Goal: Task Accomplishment & Management: Manage account settings

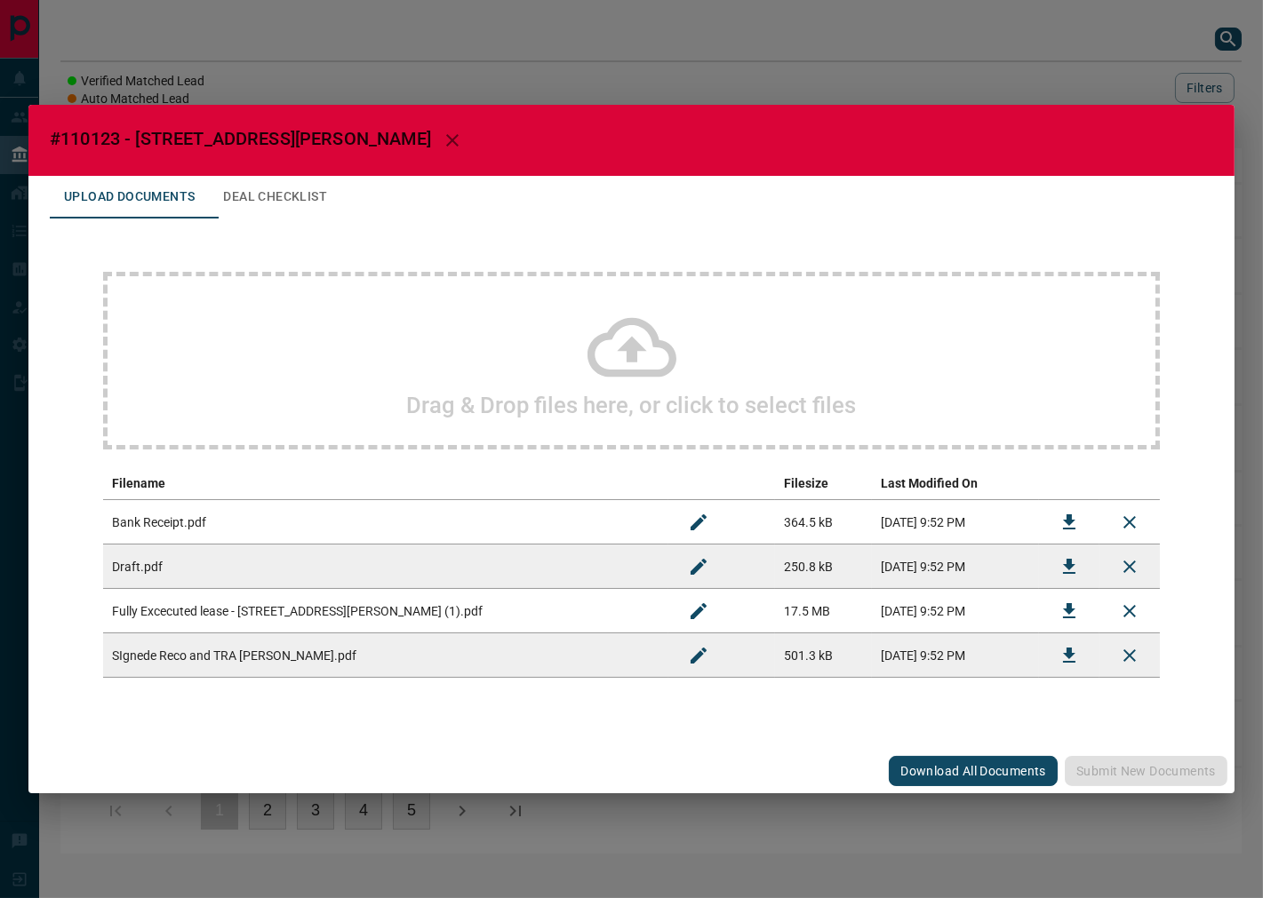
click at [100, 138] on span "#110123 - [STREET_ADDRESS][PERSON_NAME]" at bounding box center [240, 138] width 381 height 21
copy span "110123"
click at [1066, 609] on div "Download" at bounding box center [1069, 609] width 57 height 19
click at [1080, 608] on button "Download" at bounding box center [1069, 611] width 43 height 43
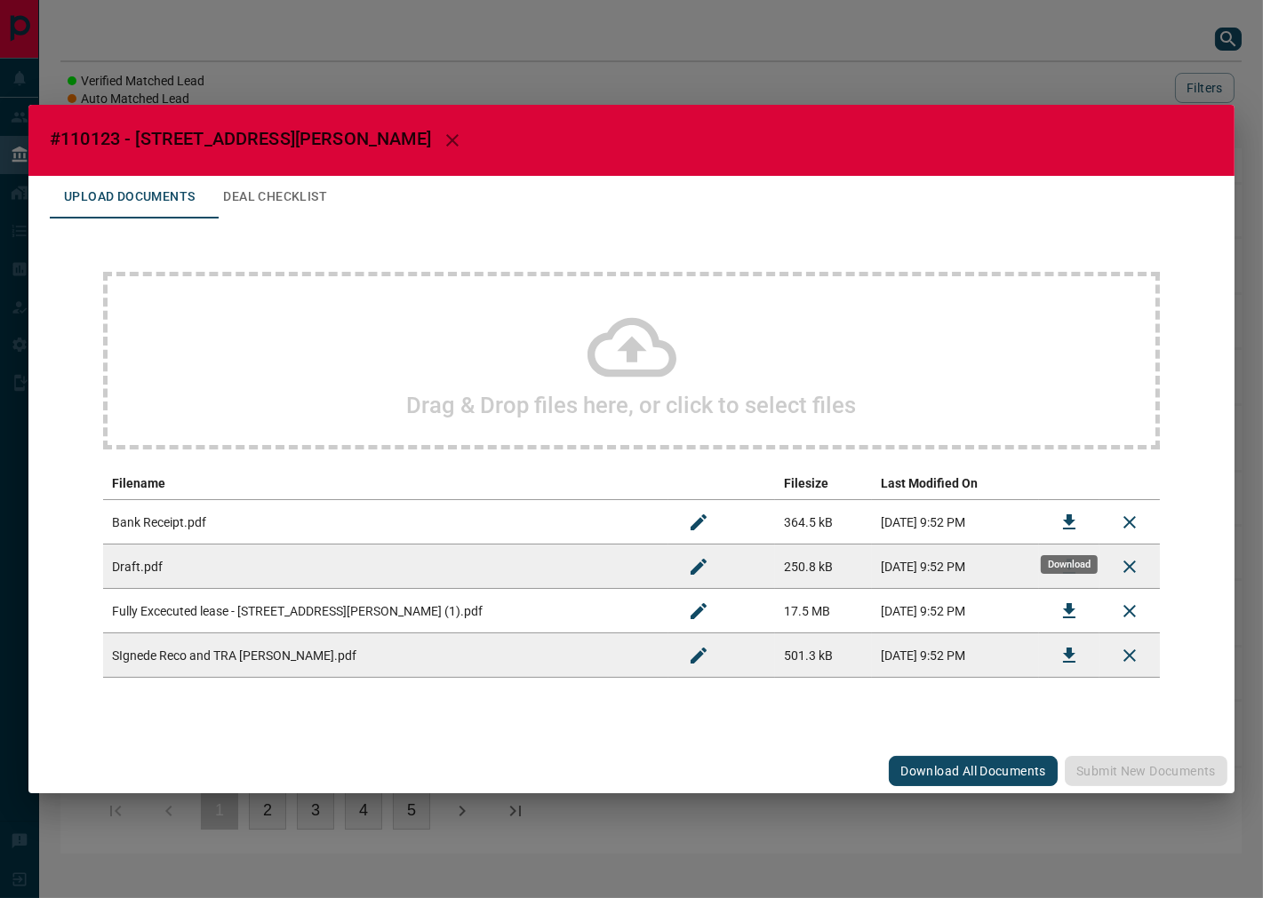
click at [1062, 514] on icon "Download" at bounding box center [1068, 522] width 21 height 21
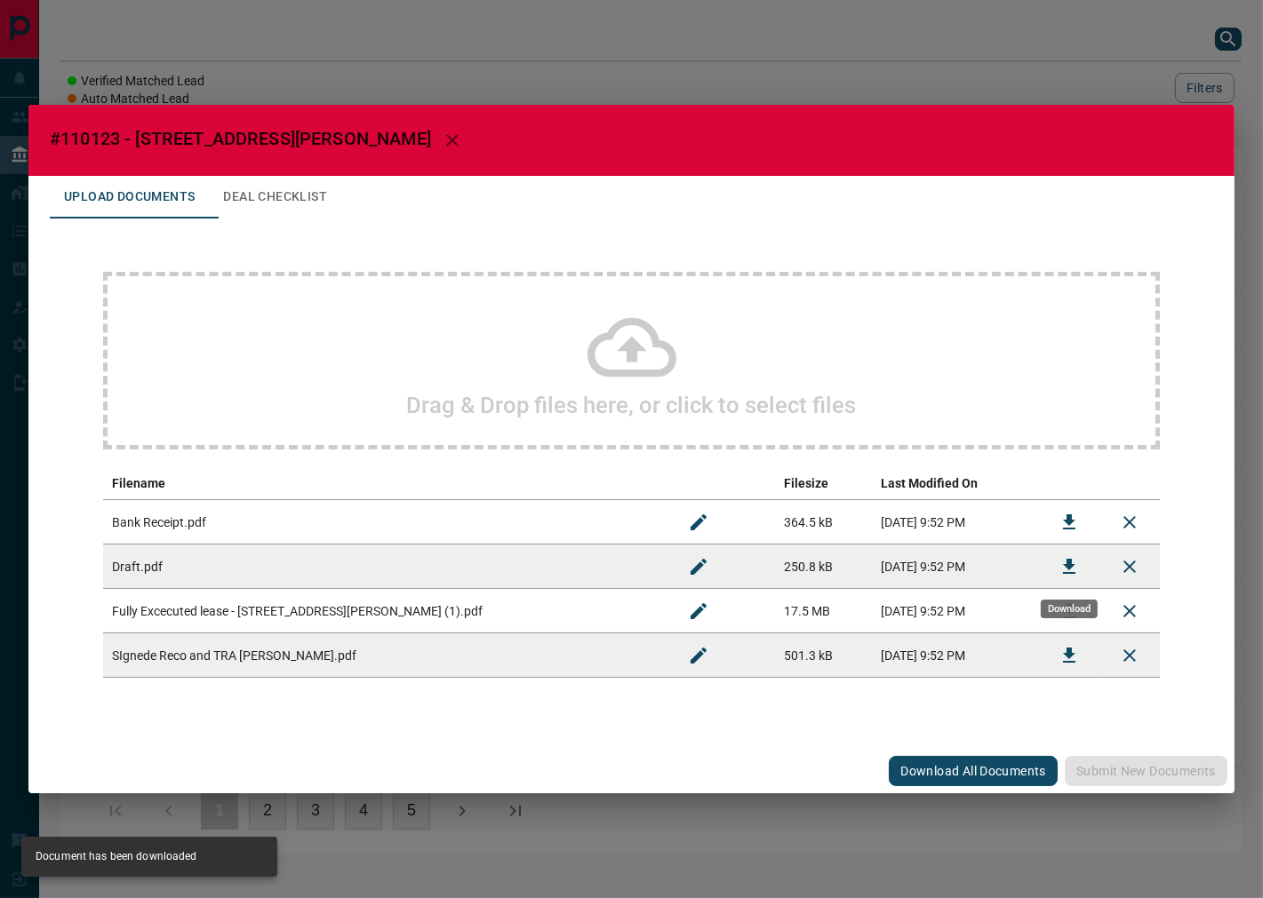
click at [1056, 562] on button "Download" at bounding box center [1069, 567] width 43 height 43
click at [294, 190] on button "Deal Checklist" at bounding box center [275, 197] width 132 height 43
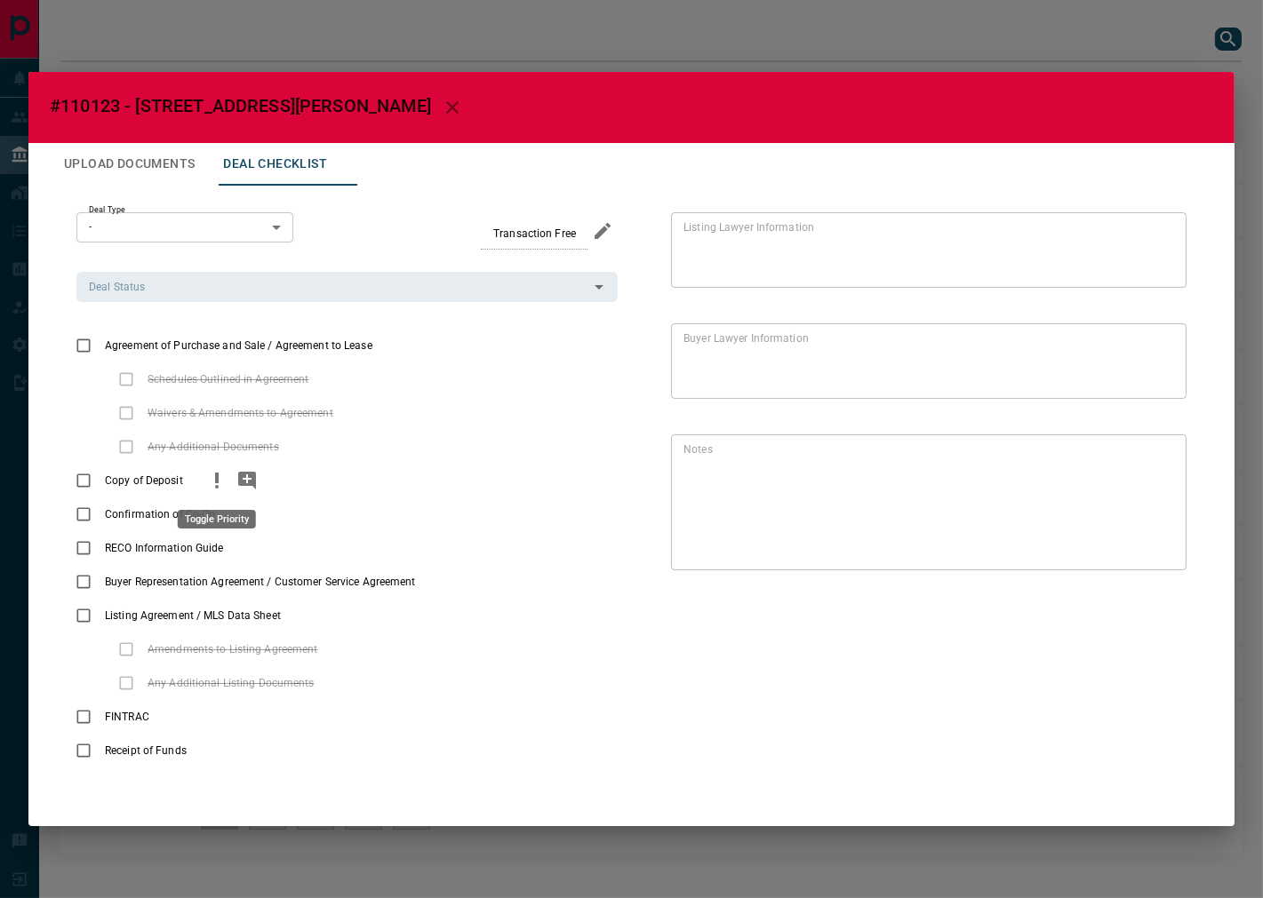
click at [214, 491] on icon "priority" at bounding box center [216, 480] width 21 height 21
click at [250, 477] on icon "add note" at bounding box center [247, 481] width 18 height 18
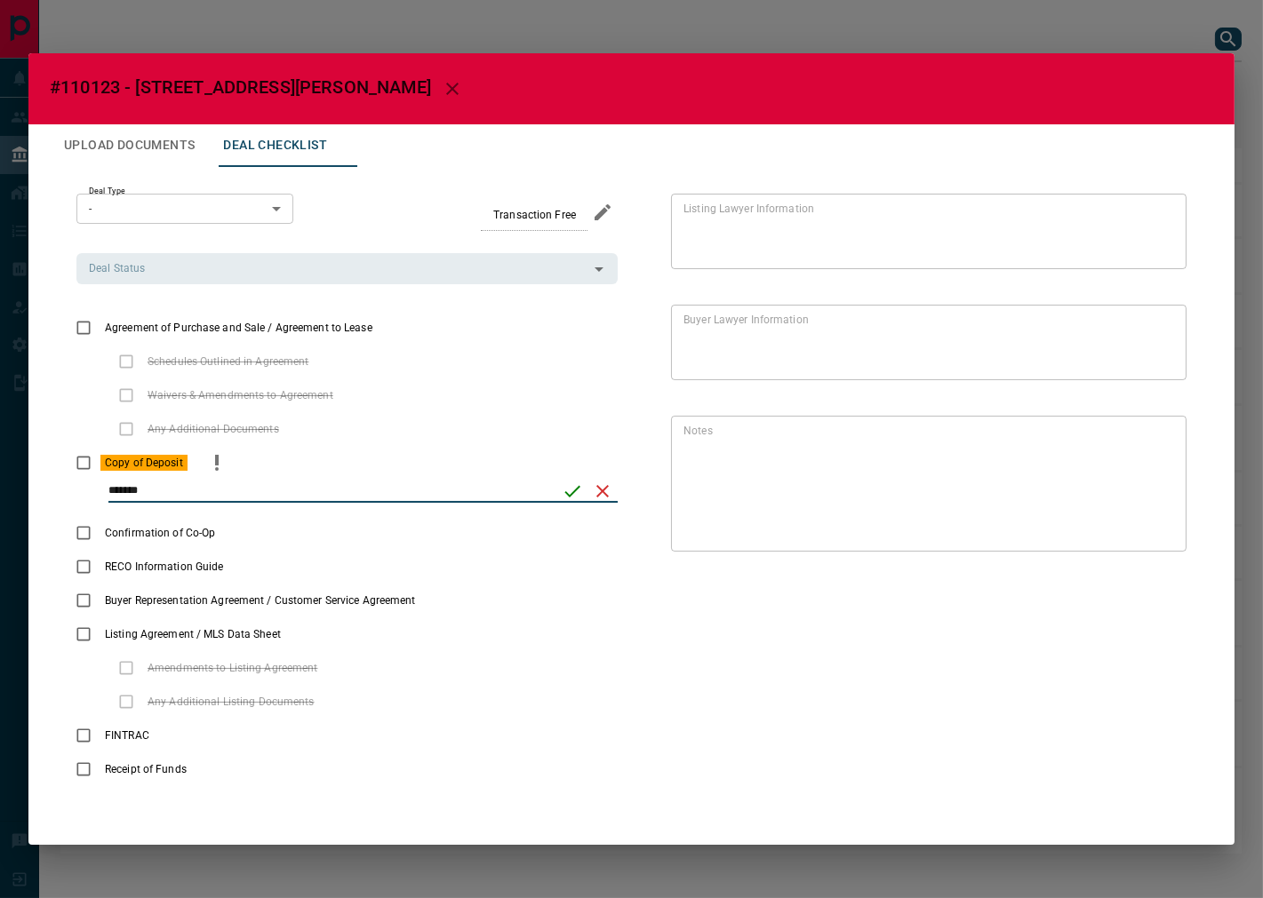
type input "*******"
drag, startPoint x: 570, startPoint y: 486, endPoint x: 130, endPoint y: 354, distance: 459.4
click at [570, 487] on icon "save" at bounding box center [572, 491] width 21 height 21
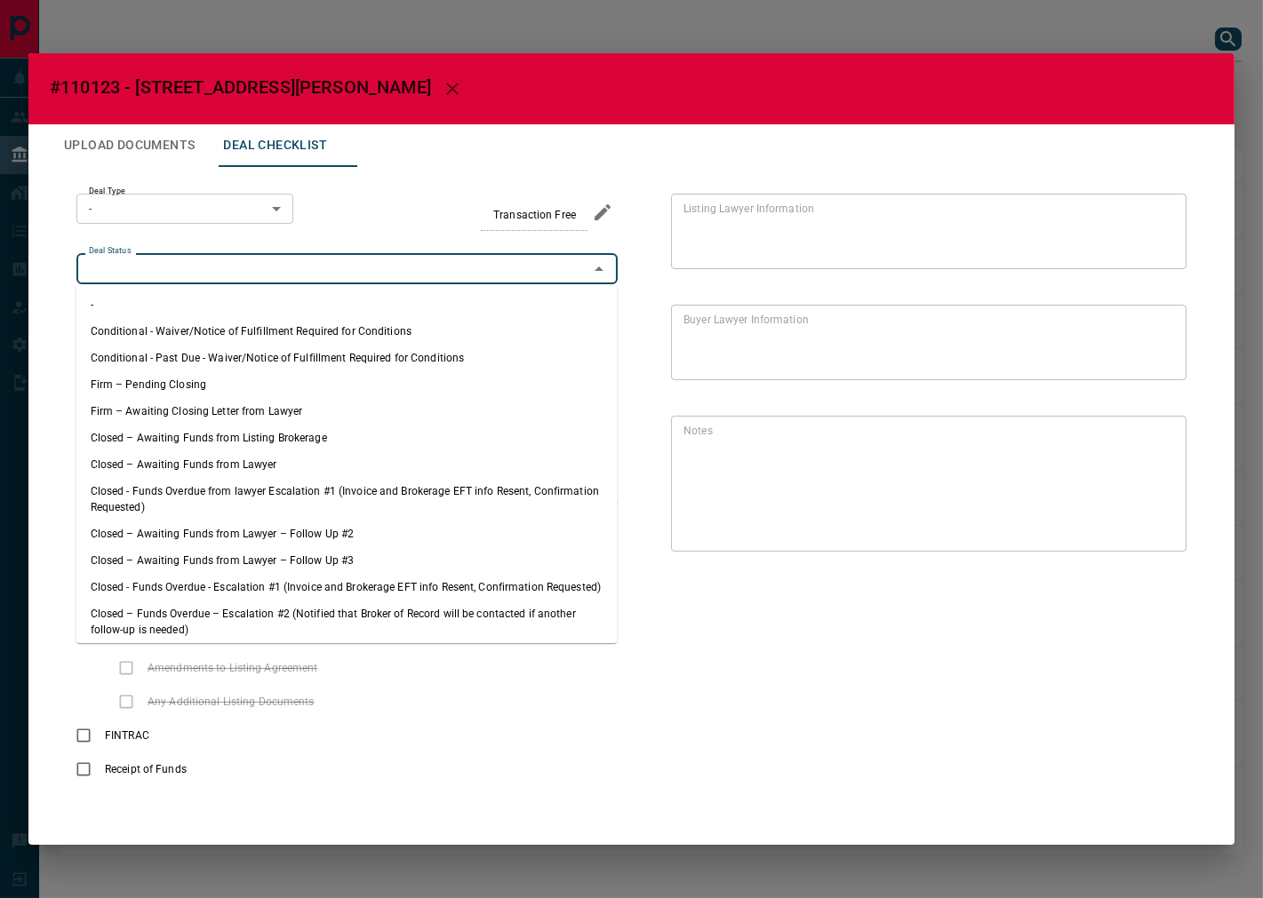
click at [205, 270] on input "Deal Status" at bounding box center [332, 269] width 501 height 20
click at [180, 376] on li "Firm – Pending Closing" at bounding box center [346, 384] width 541 height 27
type input "**********"
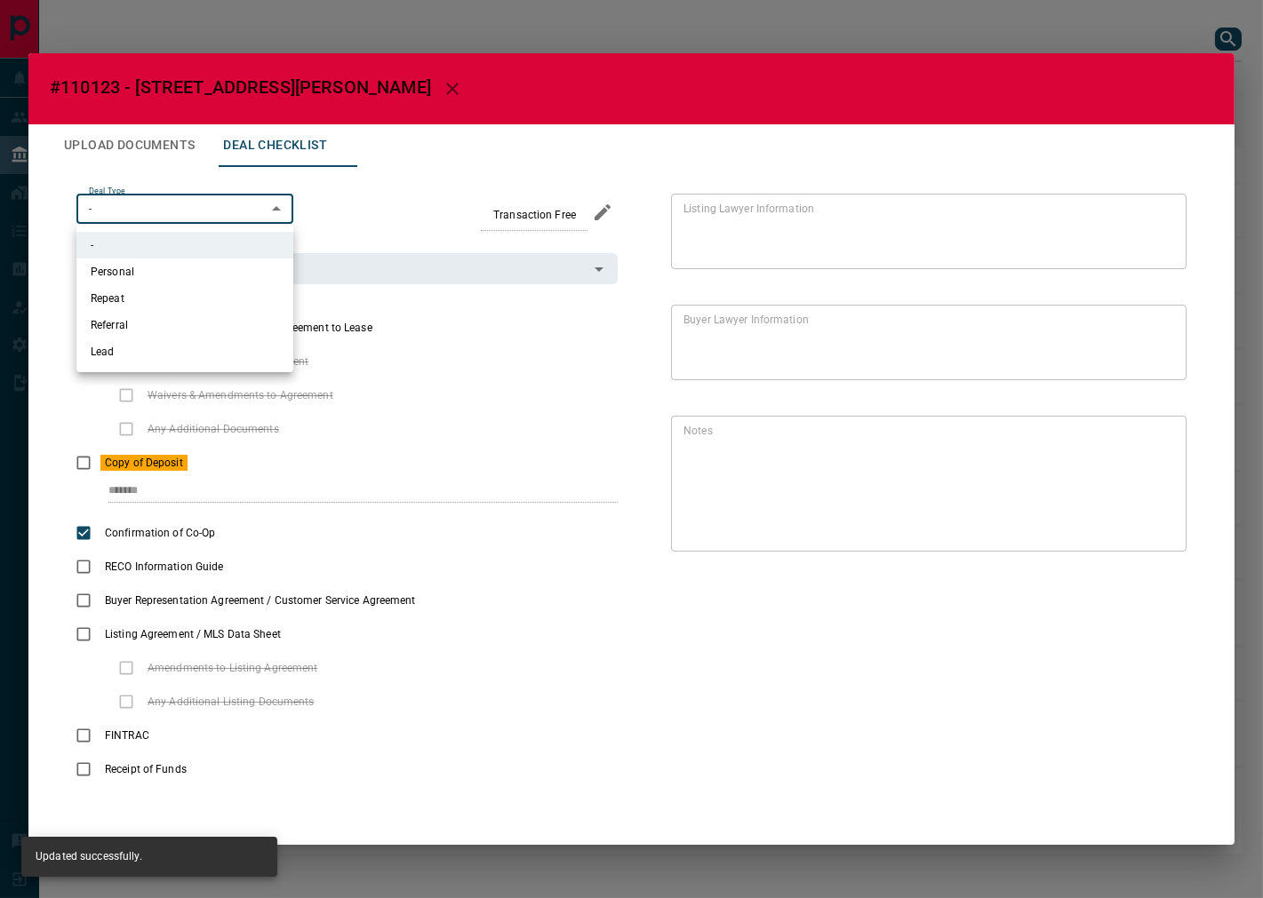
drag, startPoint x: 241, startPoint y: 194, endPoint x: 233, endPoint y: 275, distance: 82.1
click at [241, 195] on body "Lead Transfers Leads Deals Listings Campaigns Quota Rules Agent Quotas Admin Mo…" at bounding box center [631, 436] width 1263 height 872
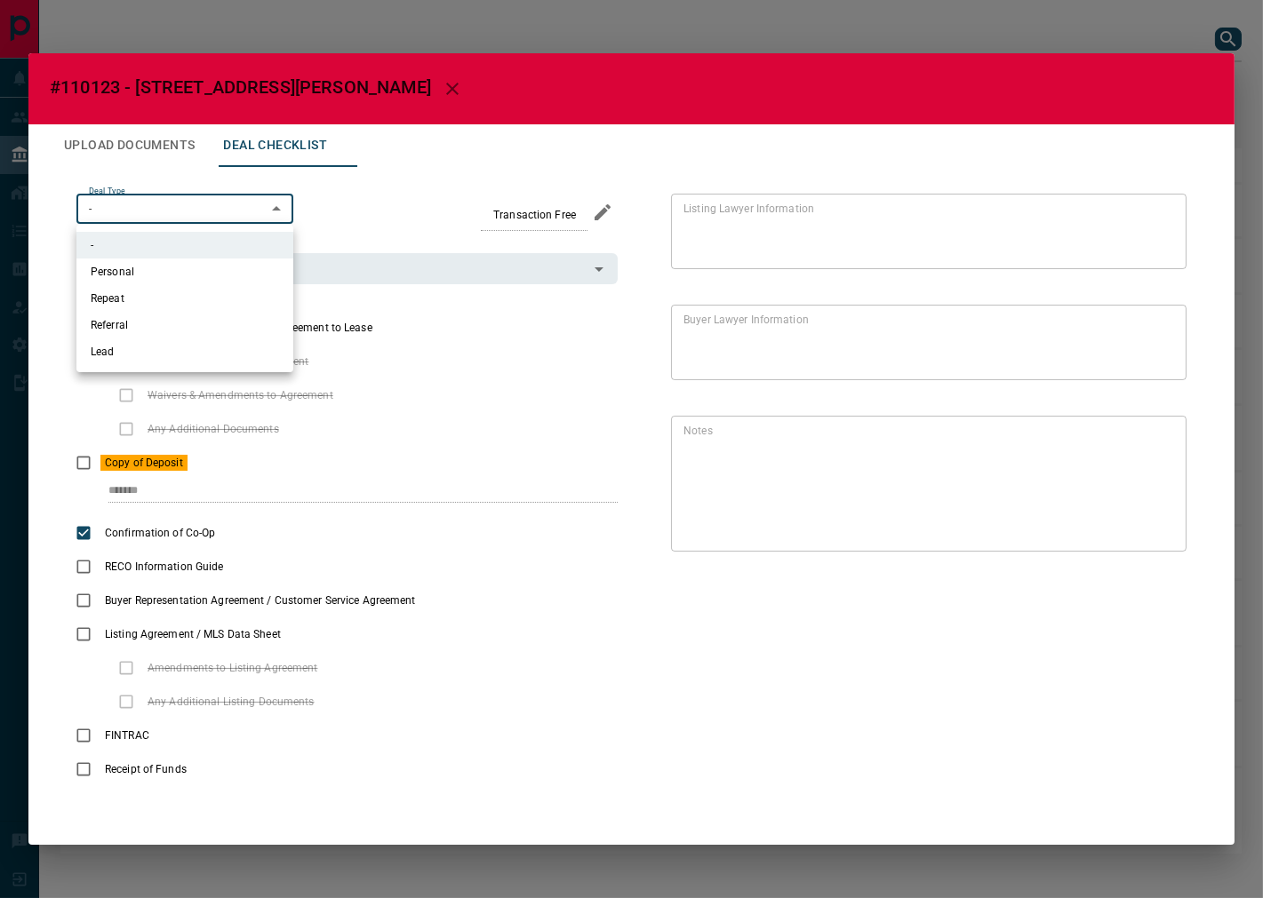
click at [187, 355] on li "Lead" at bounding box center [184, 352] width 217 height 27
type input "*"
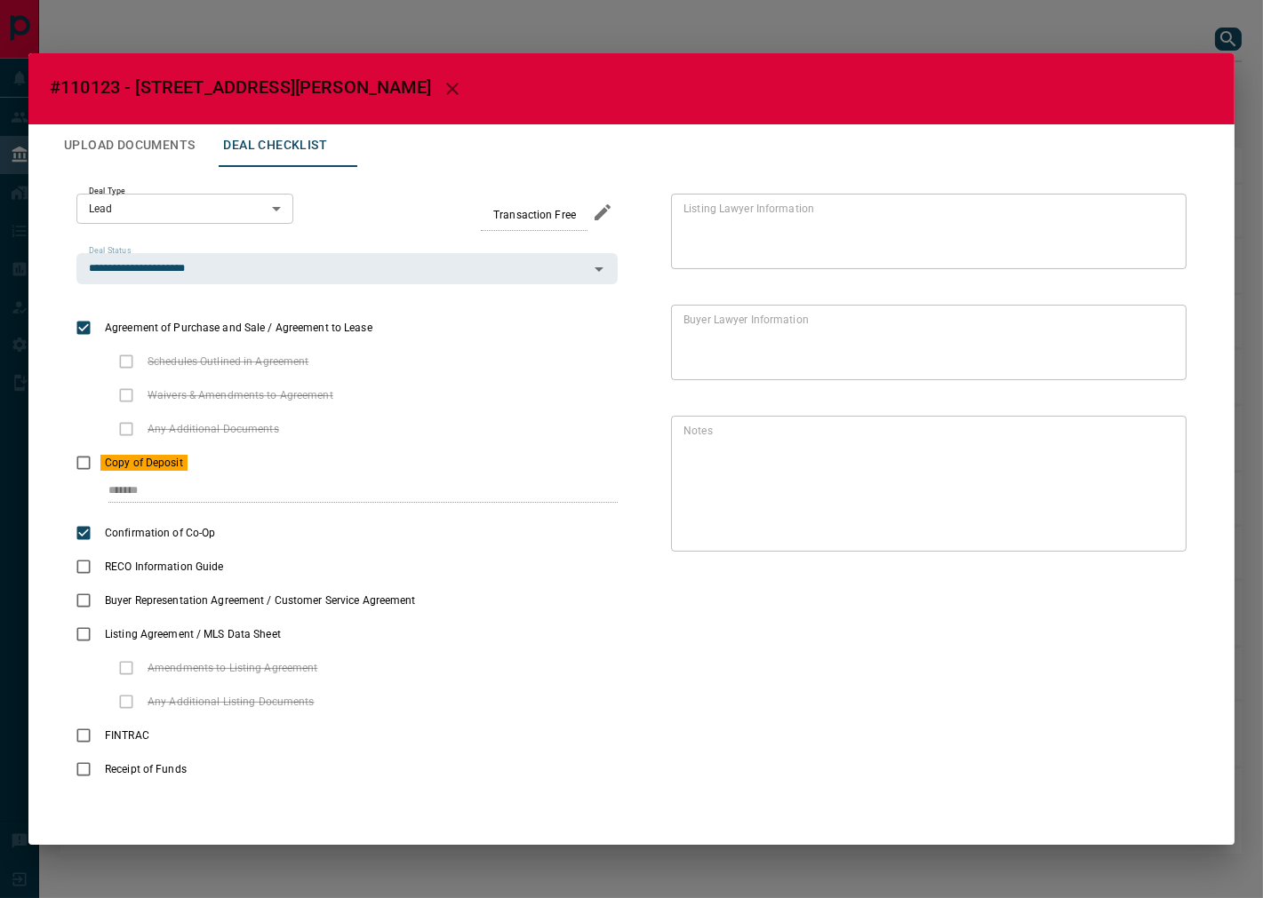
click at [122, 139] on button "Upload Documents" at bounding box center [129, 145] width 159 height 43
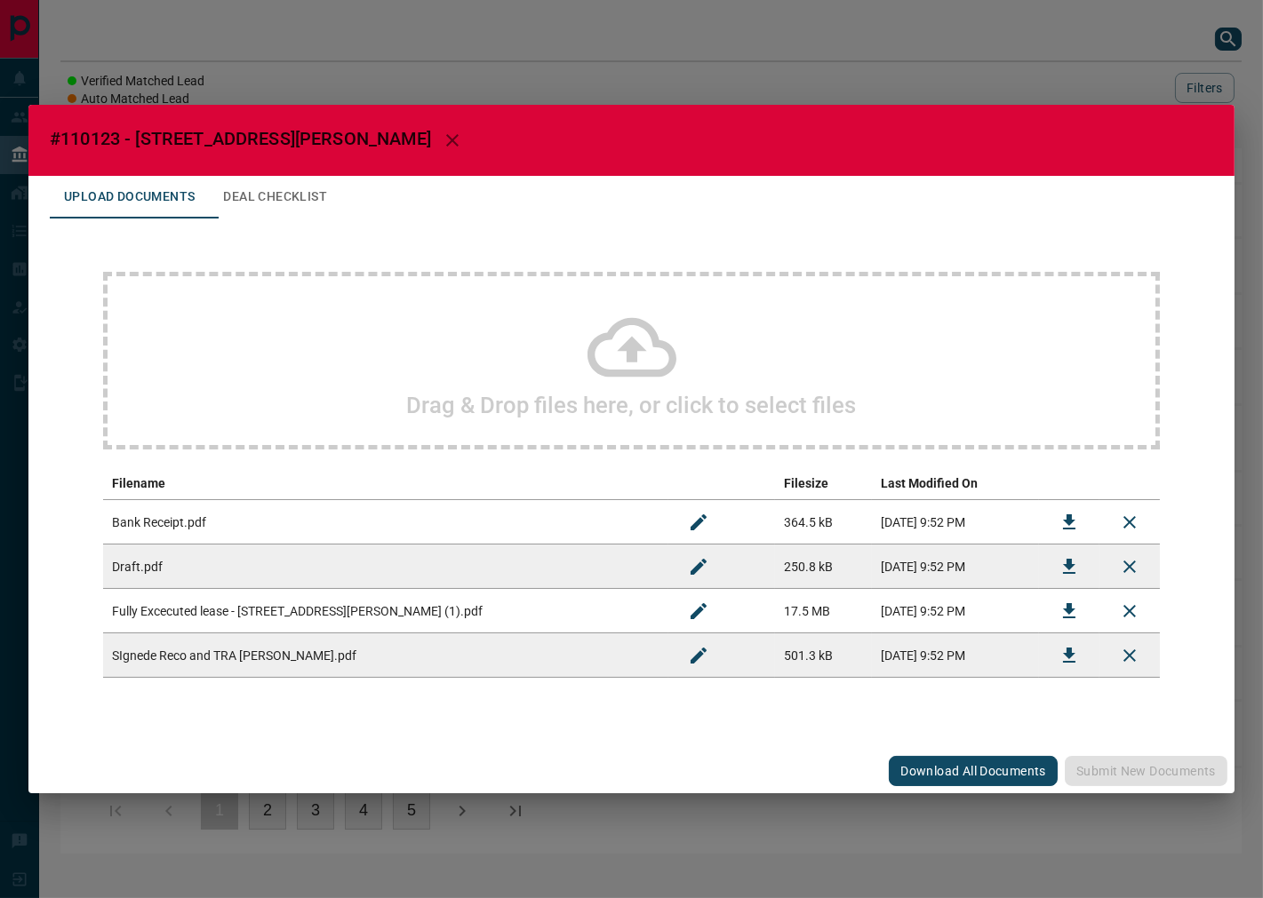
click at [1052, 656] on button "Download" at bounding box center [1069, 655] width 43 height 43
click at [303, 178] on button "Deal Checklist" at bounding box center [275, 197] width 132 height 43
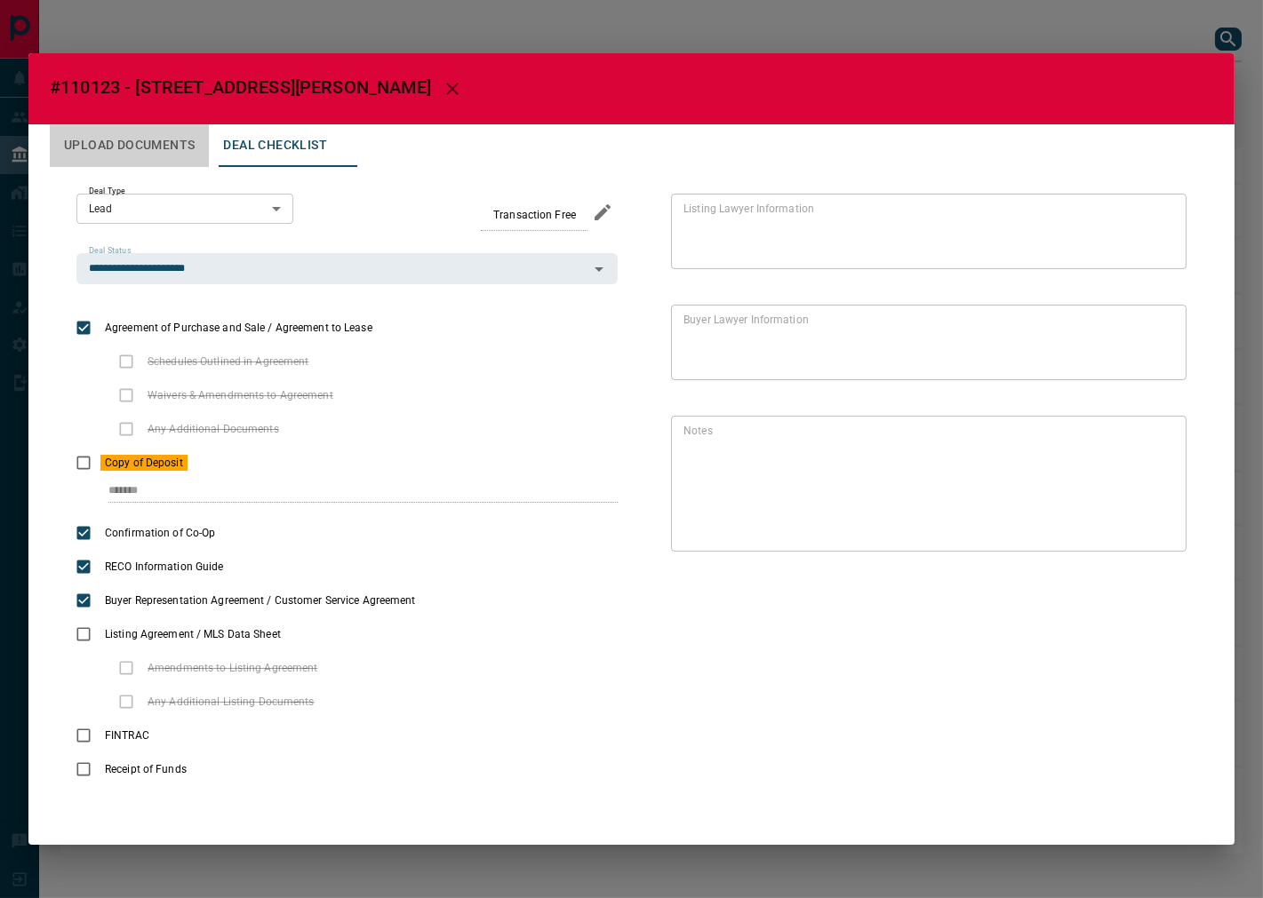
click at [111, 147] on button "Upload Documents" at bounding box center [129, 145] width 159 height 43
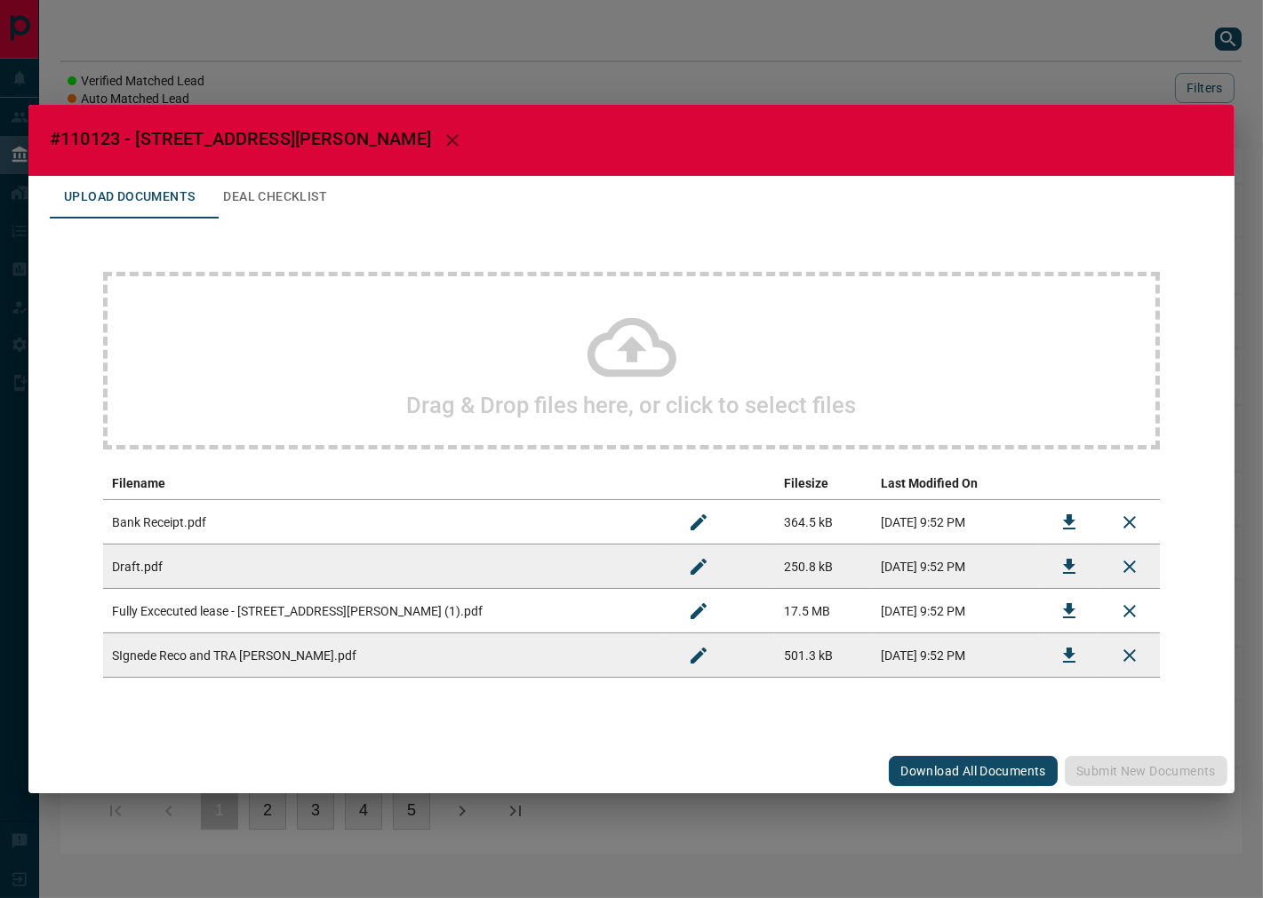
click at [412, 414] on h2 "Drag & Drop files here, or click to select files" at bounding box center [632, 405] width 450 height 27
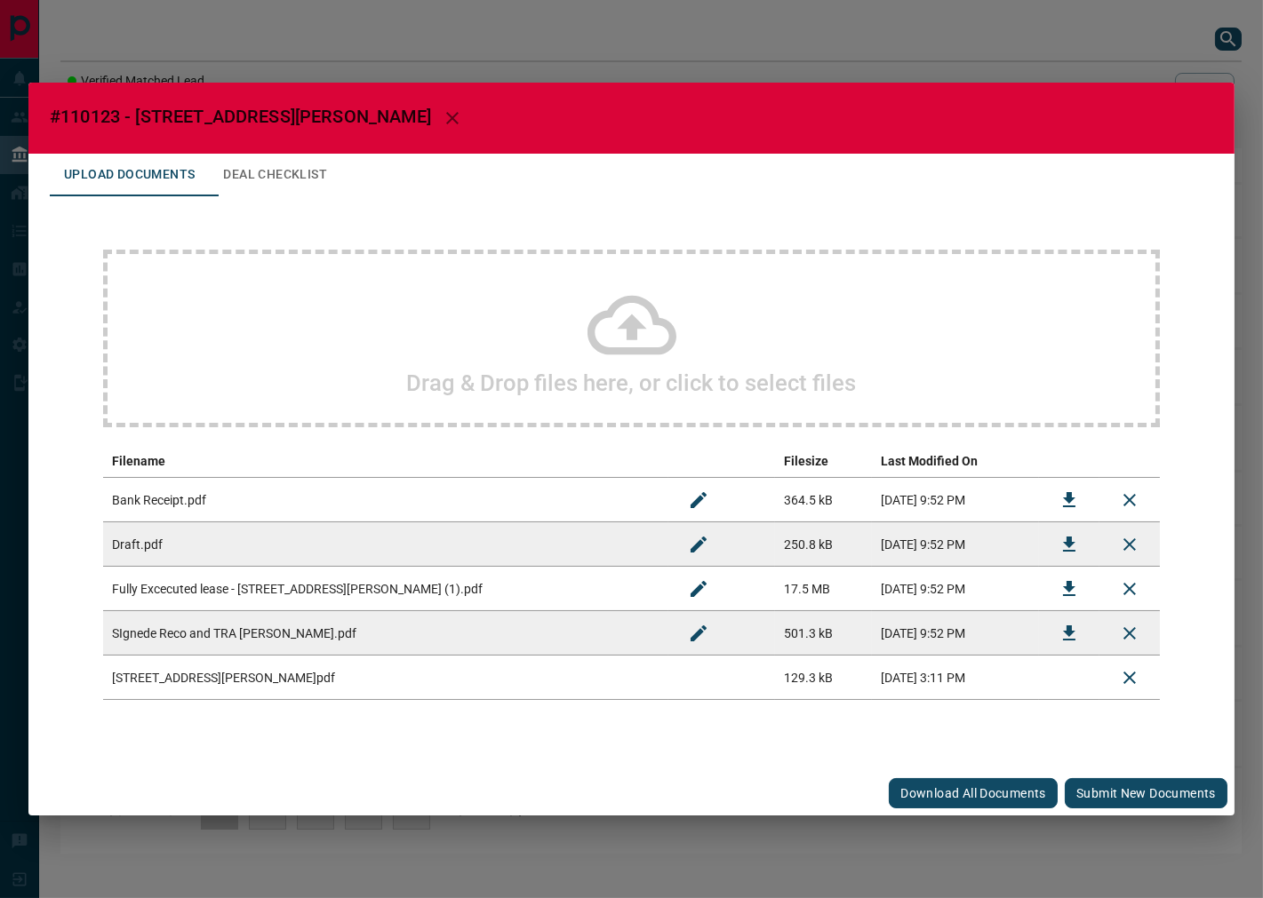
click at [1135, 786] on button "Submit new documents" at bounding box center [1146, 793] width 163 height 30
click at [313, 184] on button "Deal Checklist" at bounding box center [275, 175] width 132 height 43
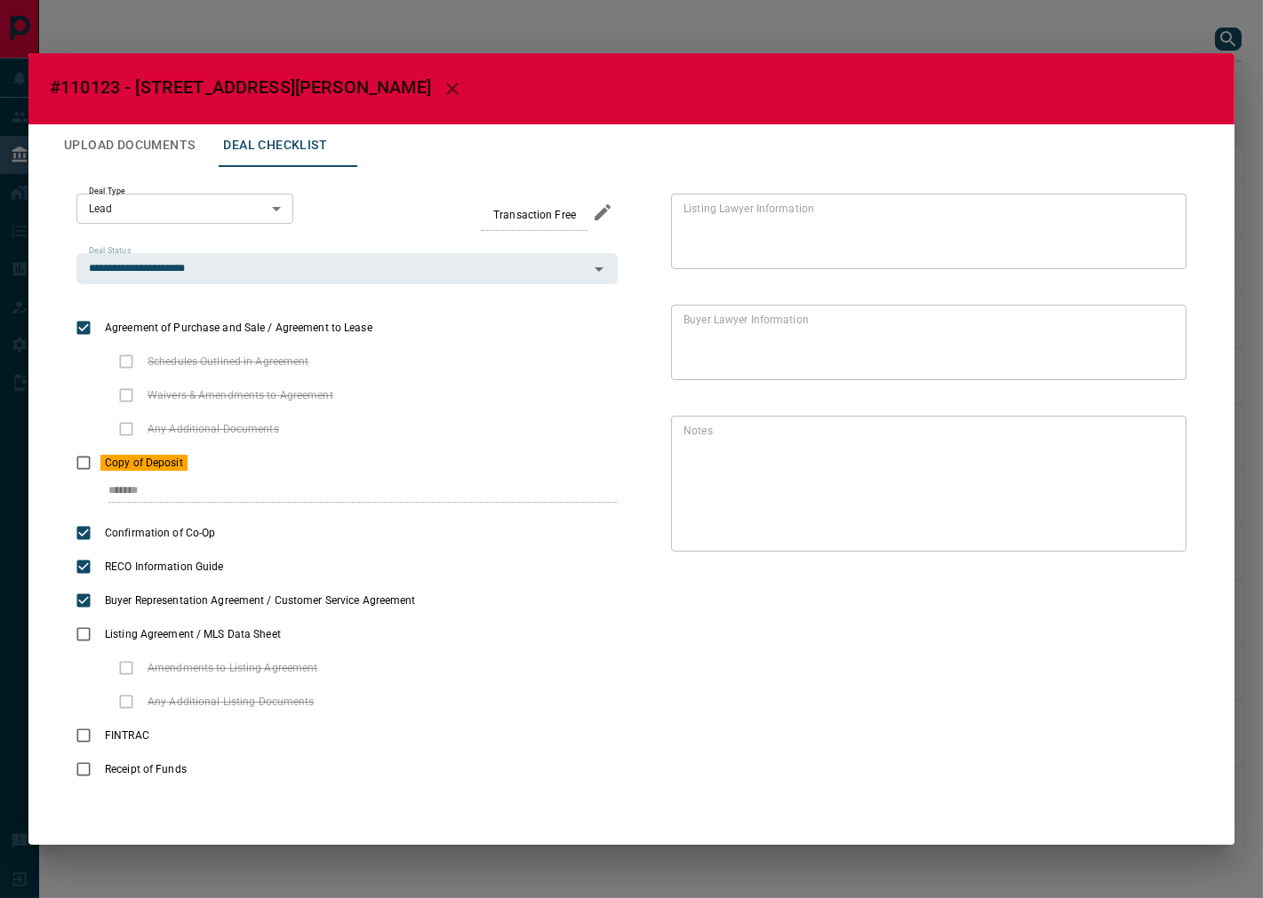
click at [446, 87] on icon "button" at bounding box center [452, 89] width 12 height 12
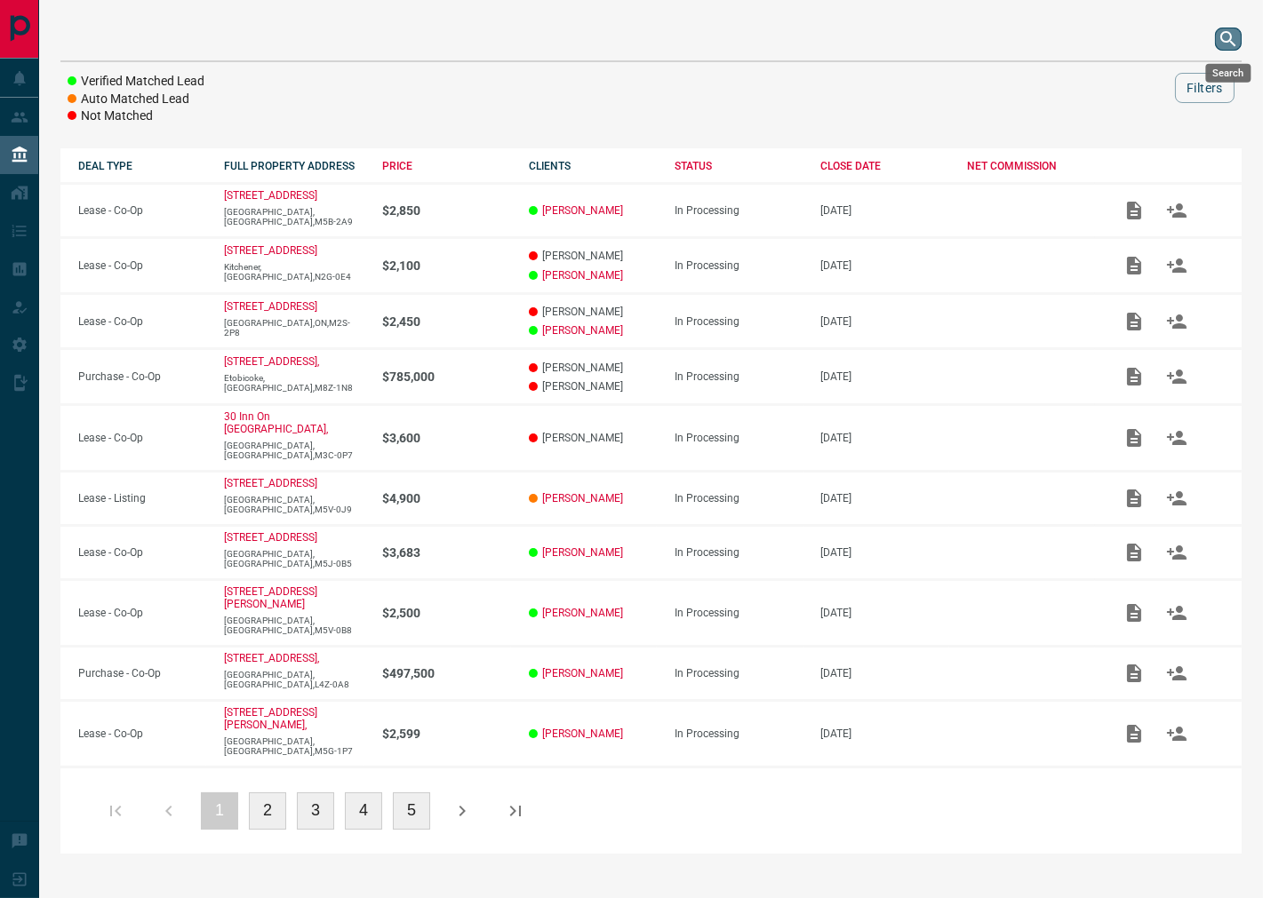
click at [1216, 36] on button "search button" at bounding box center [1228, 39] width 27 height 23
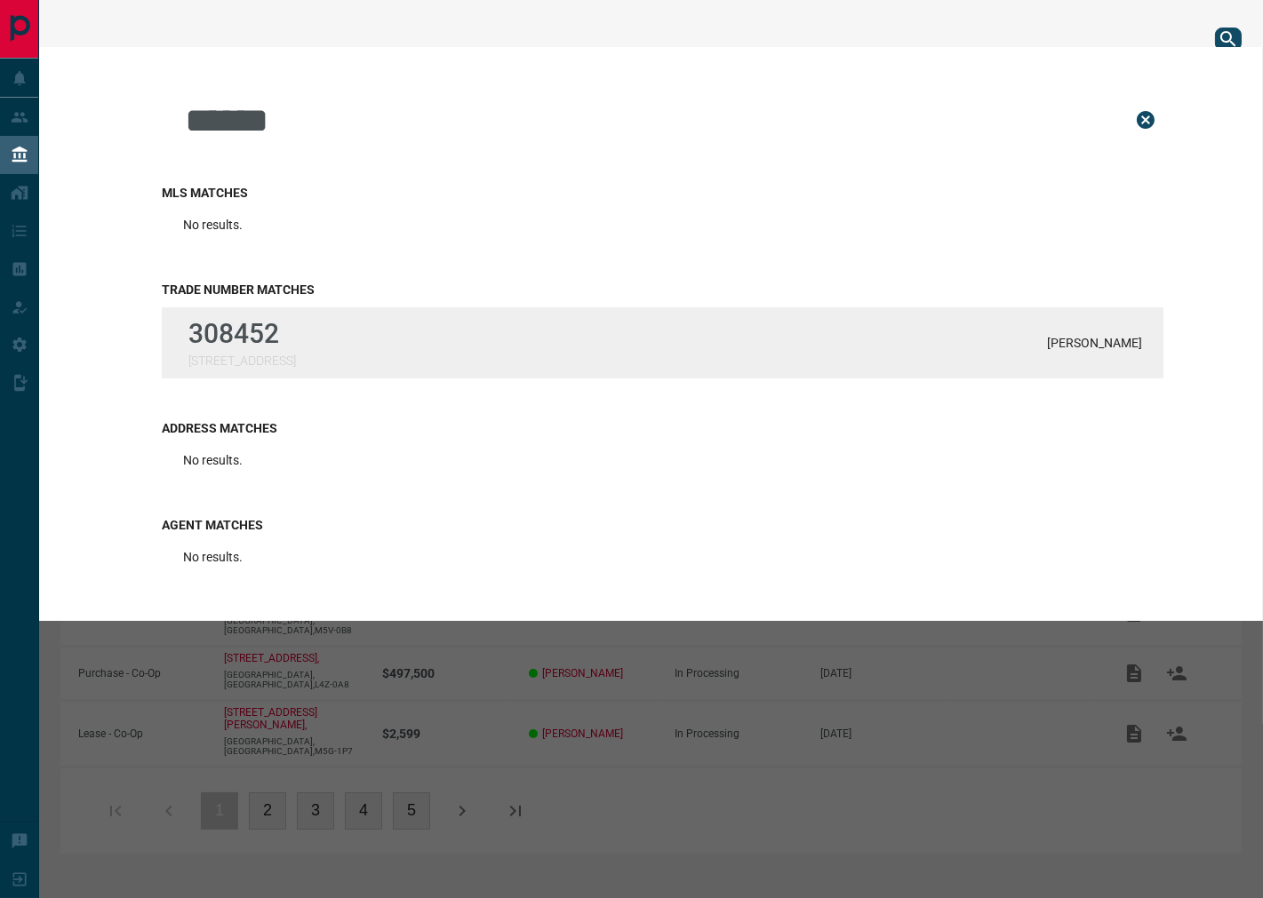
type input "******"
click at [374, 350] on div "308452 [STREET_ADDRESS][PERSON_NAME]" at bounding box center [662, 342] width 1001 height 71
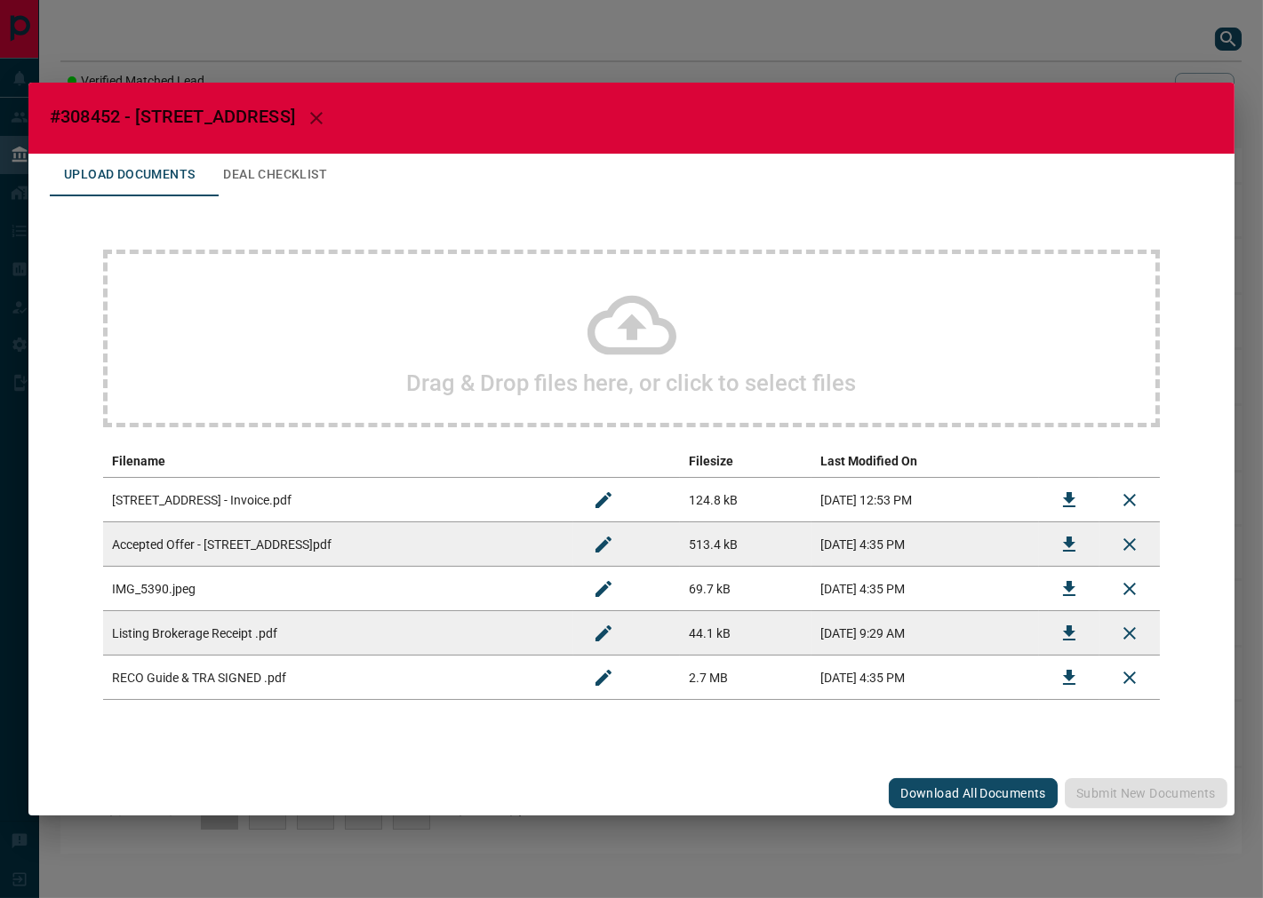
click at [293, 148] on h2 "#308452 - [STREET_ADDRESS]" at bounding box center [631, 118] width 1206 height 71
click at [294, 172] on button "Deal Checklist" at bounding box center [275, 175] width 132 height 43
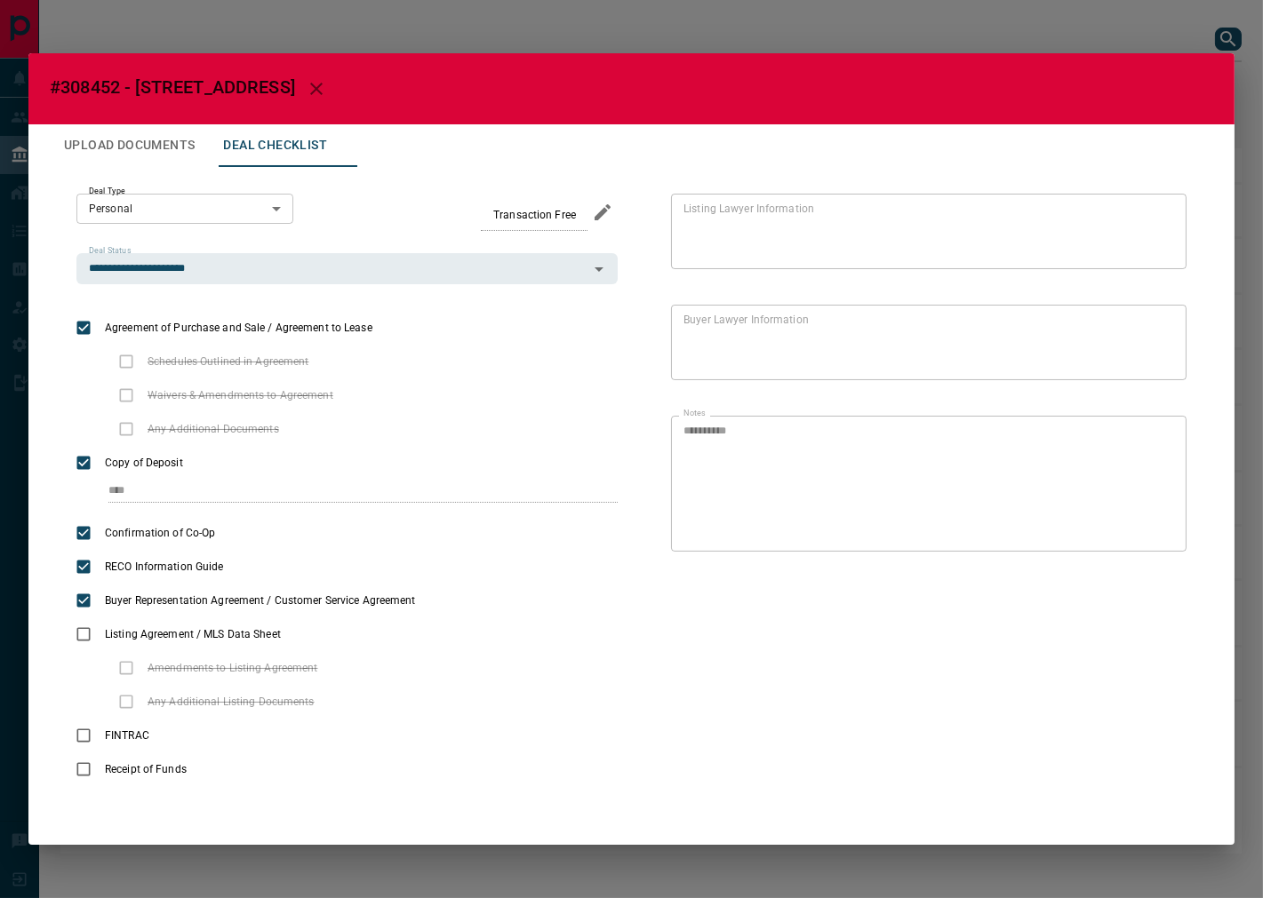
click at [327, 95] on icon "button" at bounding box center [316, 88] width 21 height 21
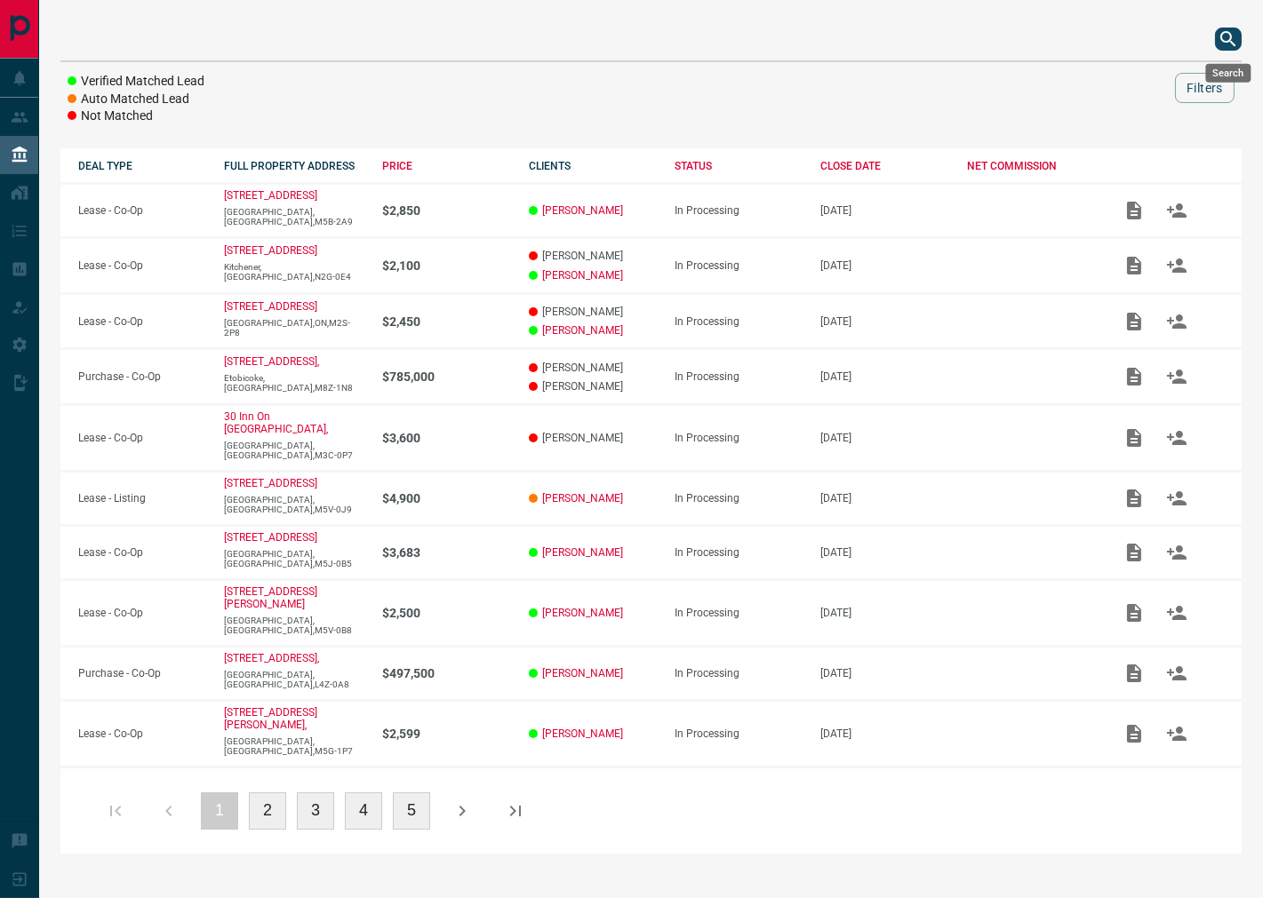
click at [1227, 39] on icon "search button" at bounding box center [1227, 38] width 21 height 21
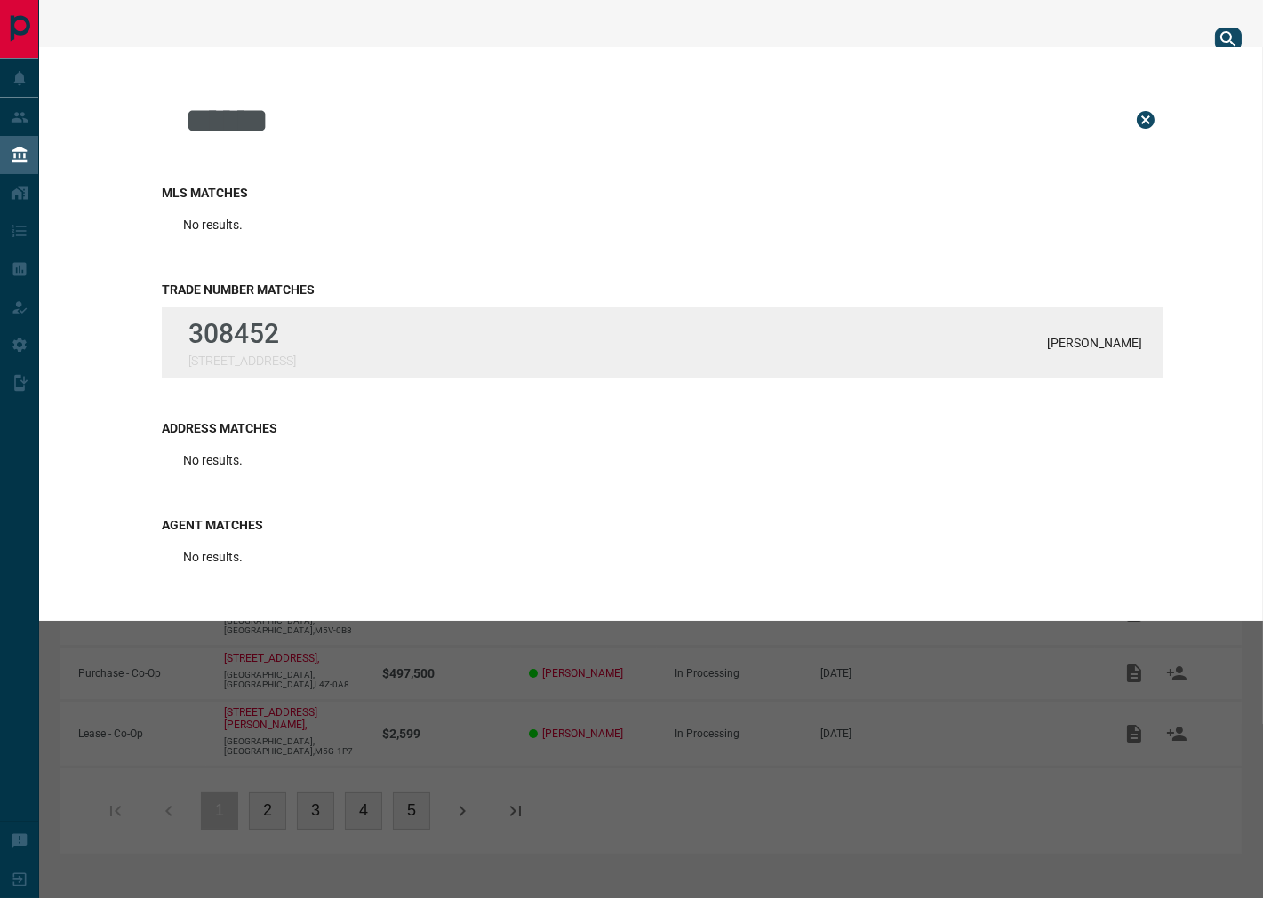
type input "******"
click at [642, 364] on div "308452 [STREET_ADDRESS][PERSON_NAME]" at bounding box center [662, 342] width 1001 height 71
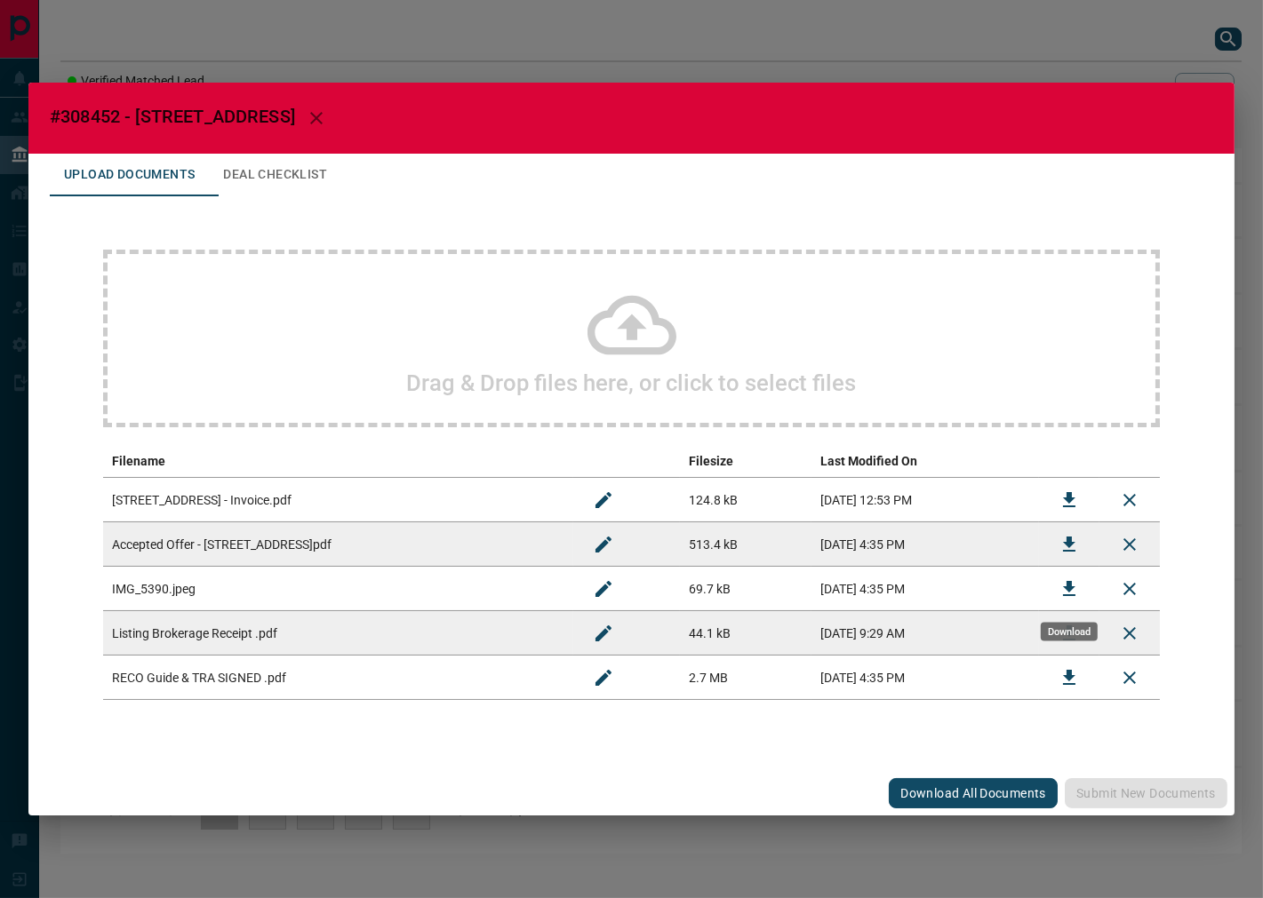
click at [1059, 637] on div "Download" at bounding box center [1069, 632] width 57 height 19
click at [1053, 628] on button "Download" at bounding box center [1069, 633] width 43 height 43
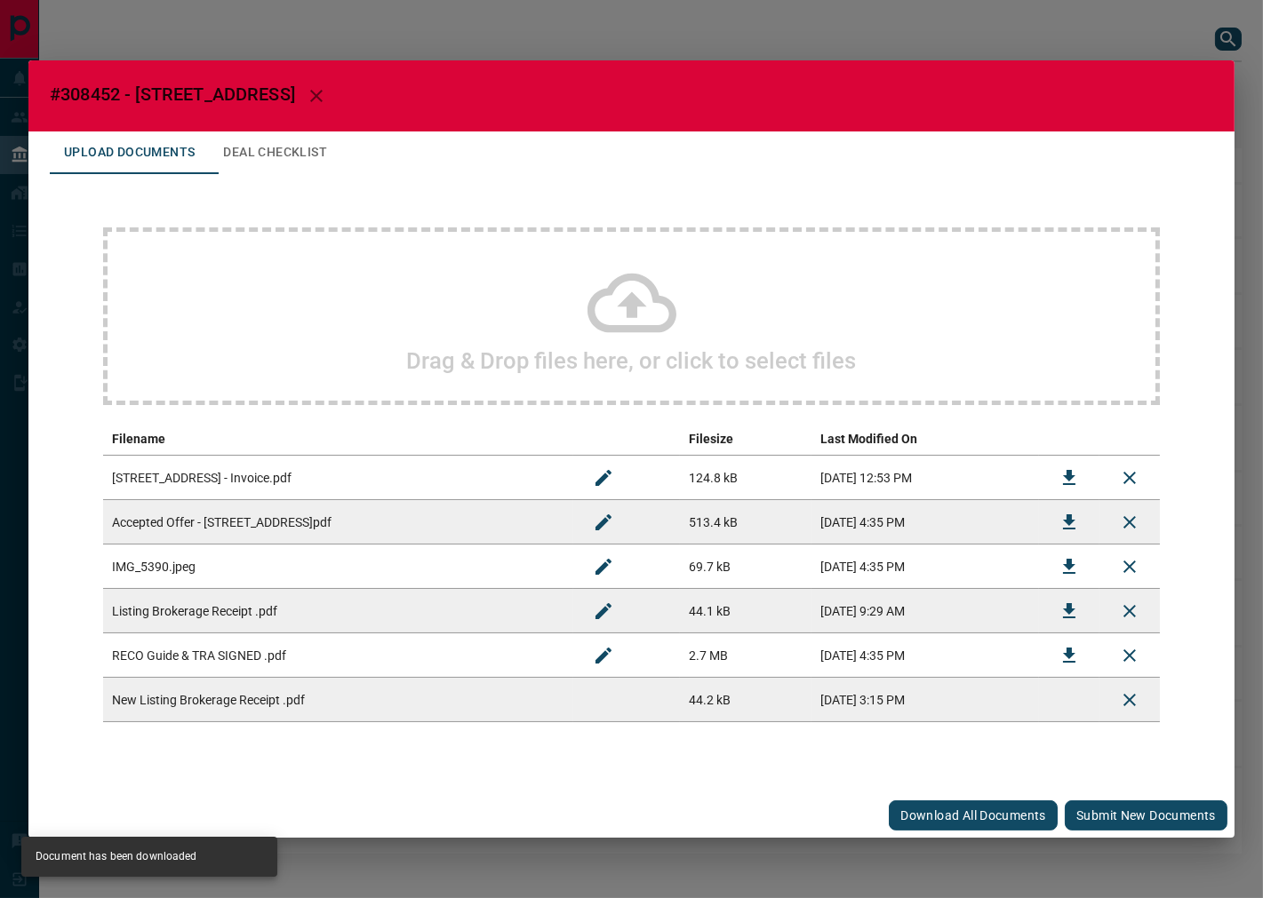
drag, startPoint x: 1127, startPoint y: 816, endPoint x: 875, endPoint y: 720, distance: 269.2
click at [1127, 816] on button "Submit new documents" at bounding box center [1146, 816] width 163 height 30
click at [331, 140] on button "Deal Checklist" at bounding box center [275, 153] width 132 height 43
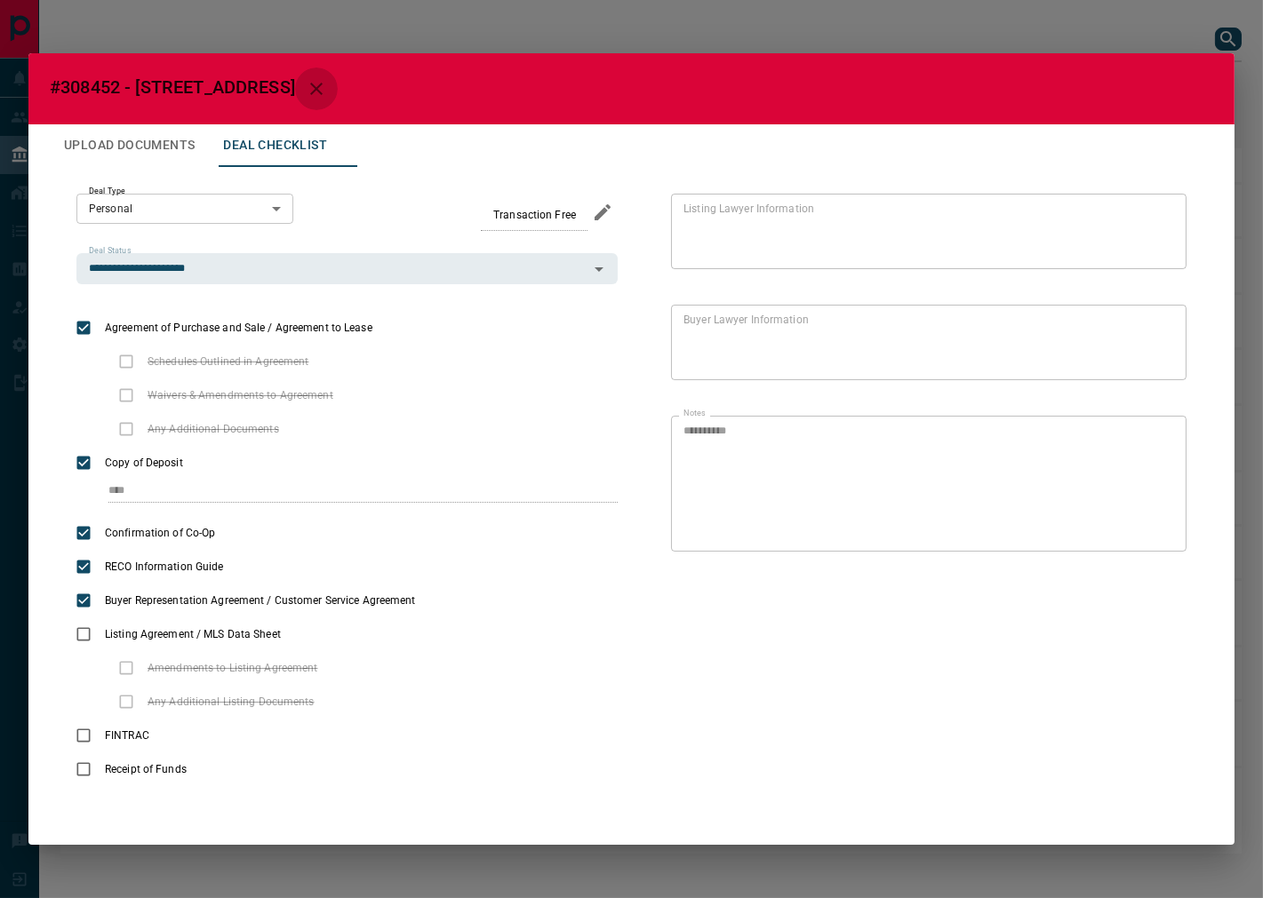
click at [323, 87] on icon "button" at bounding box center [316, 89] width 12 height 12
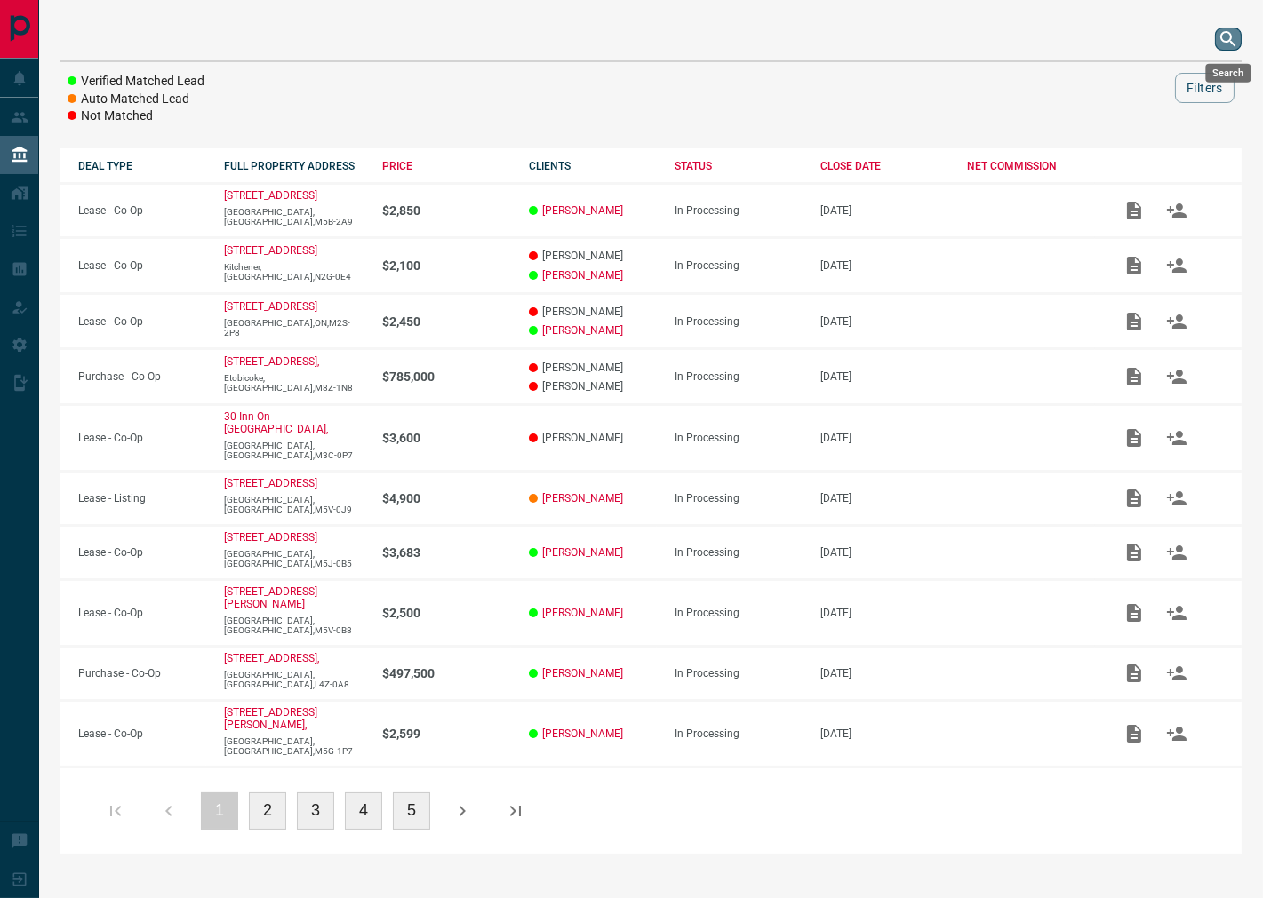
click at [1227, 46] on icon "search button" at bounding box center [1227, 38] width 21 height 21
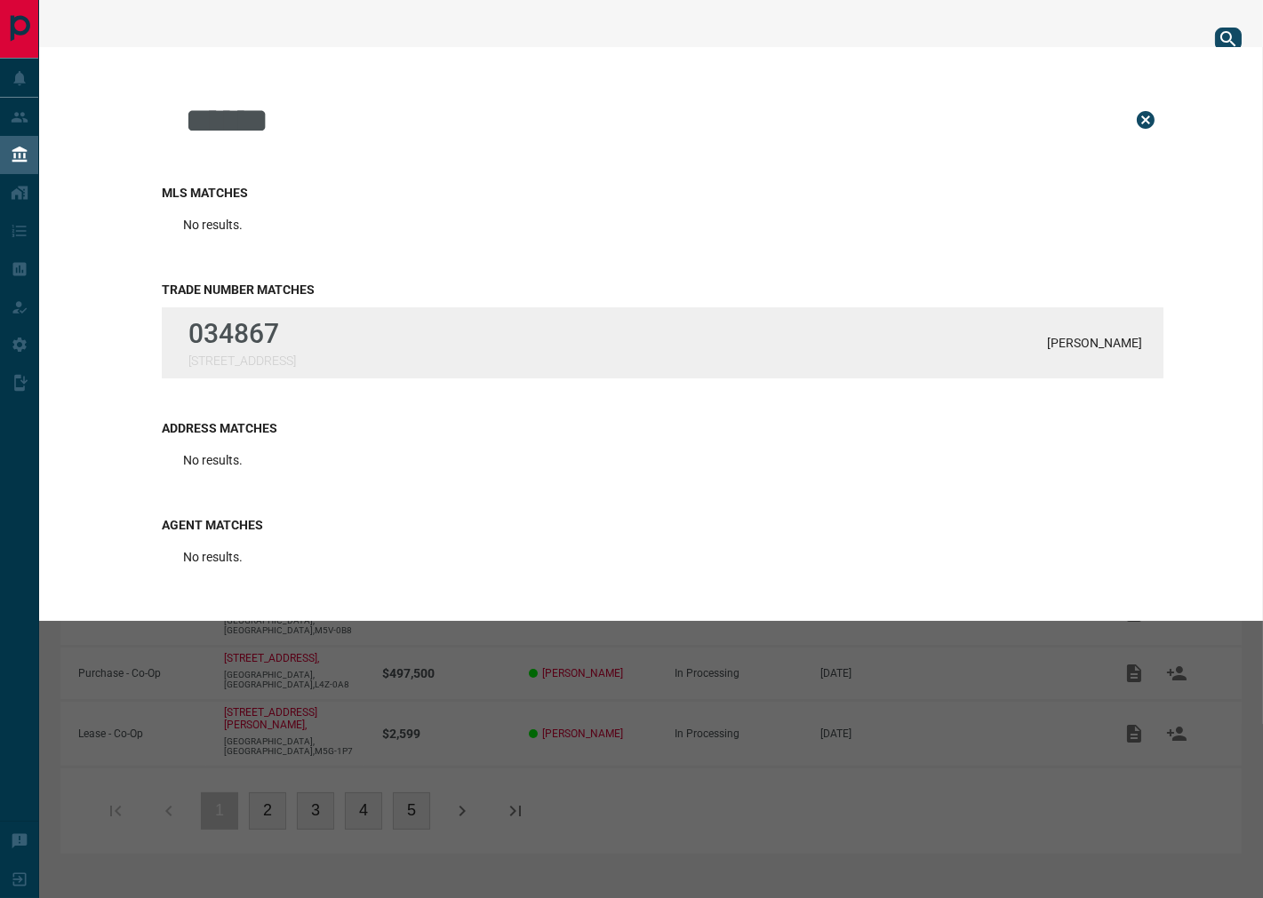
type input "******"
click at [343, 335] on div "034867 [GEOGRAPHIC_DATA] [PERSON_NAME]" at bounding box center [662, 342] width 1001 height 71
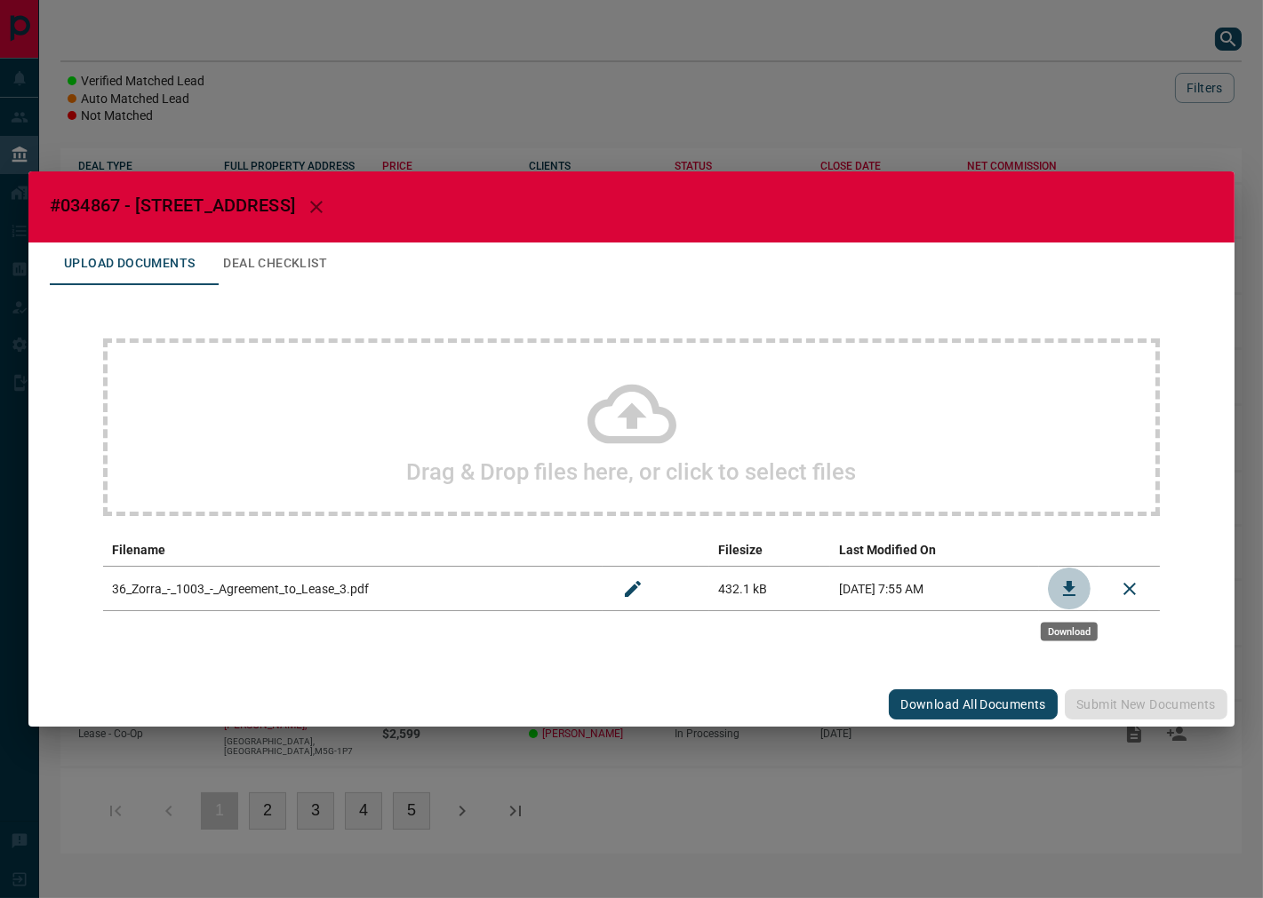
click at [1069, 579] on icon "Download" at bounding box center [1068, 588] width 21 height 21
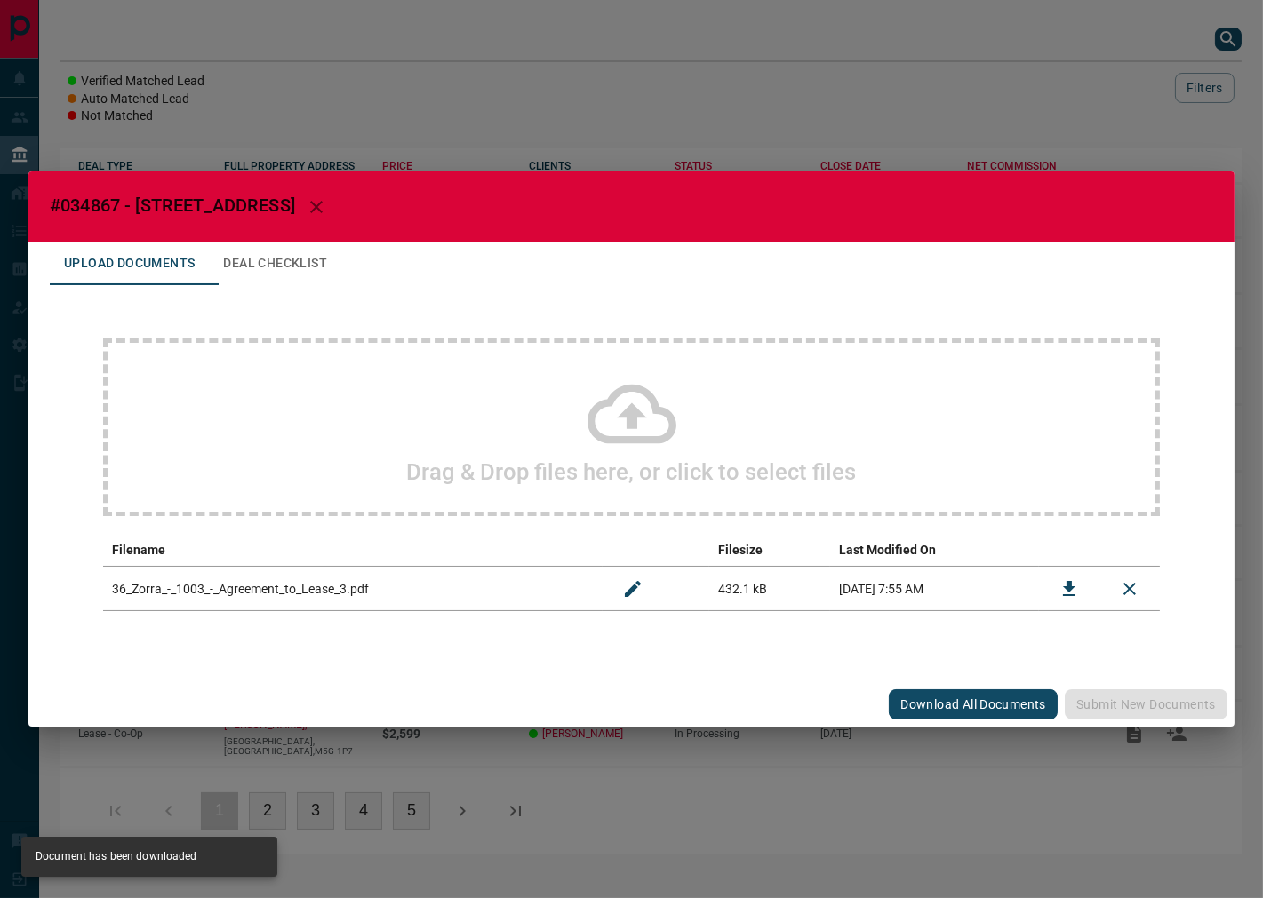
click at [341, 256] on button "Deal Checklist" at bounding box center [275, 264] width 132 height 43
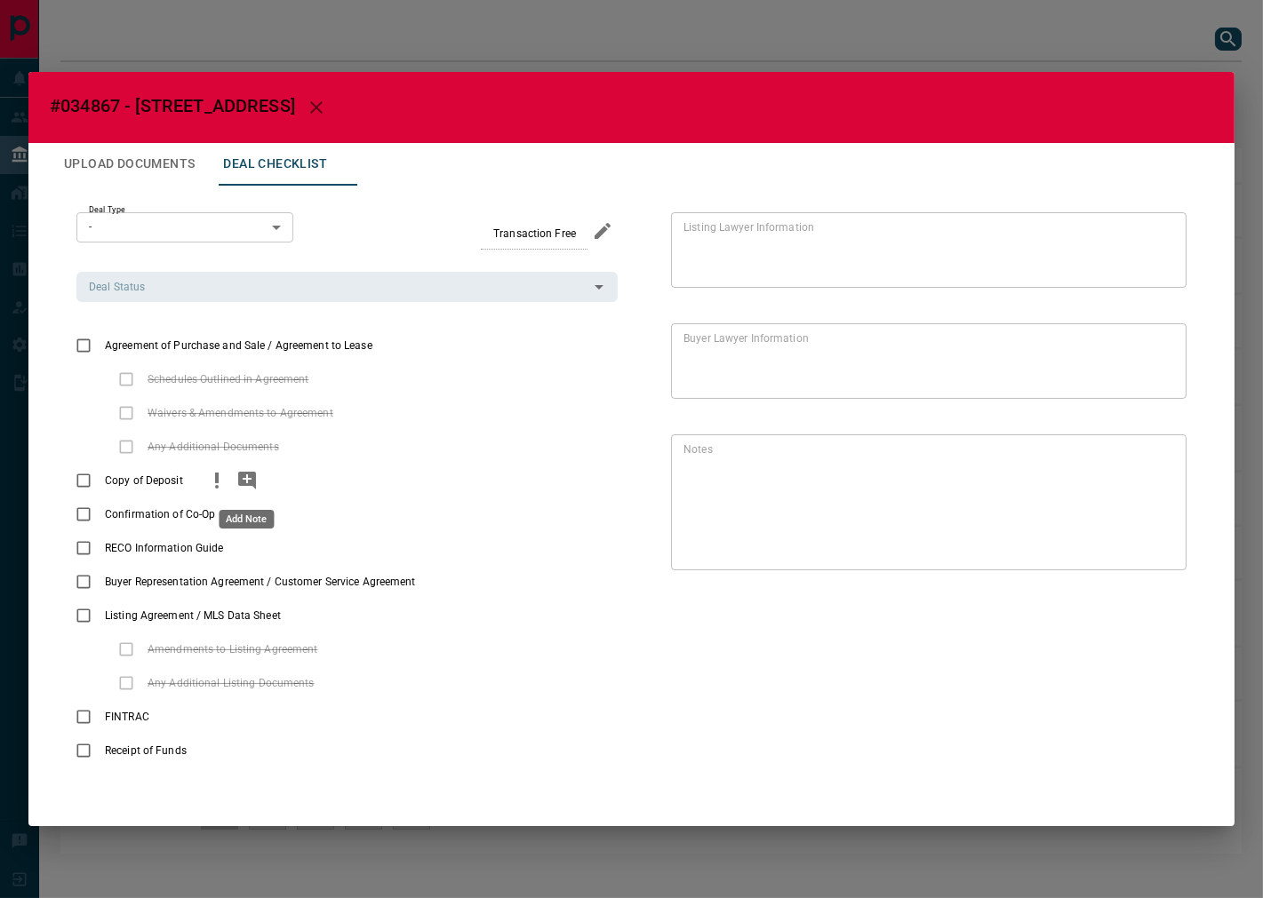
click at [225, 482] on icon "priority" at bounding box center [216, 480] width 21 height 21
click at [243, 480] on icon "add note" at bounding box center [246, 480] width 21 height 21
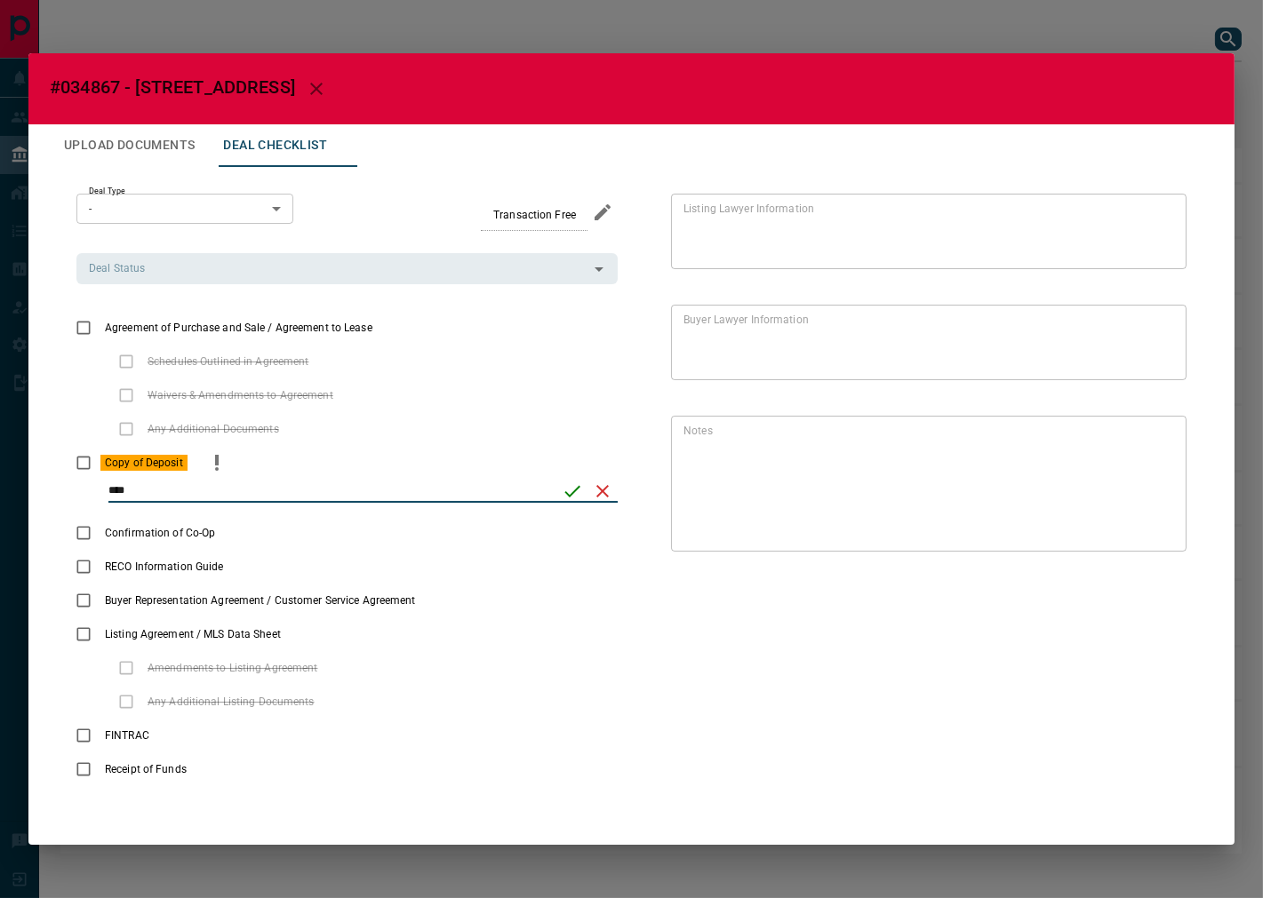
type input "****"
click at [569, 495] on icon "save" at bounding box center [573, 491] width 16 height 12
click at [208, 268] on input "Deal Status" at bounding box center [332, 269] width 501 height 20
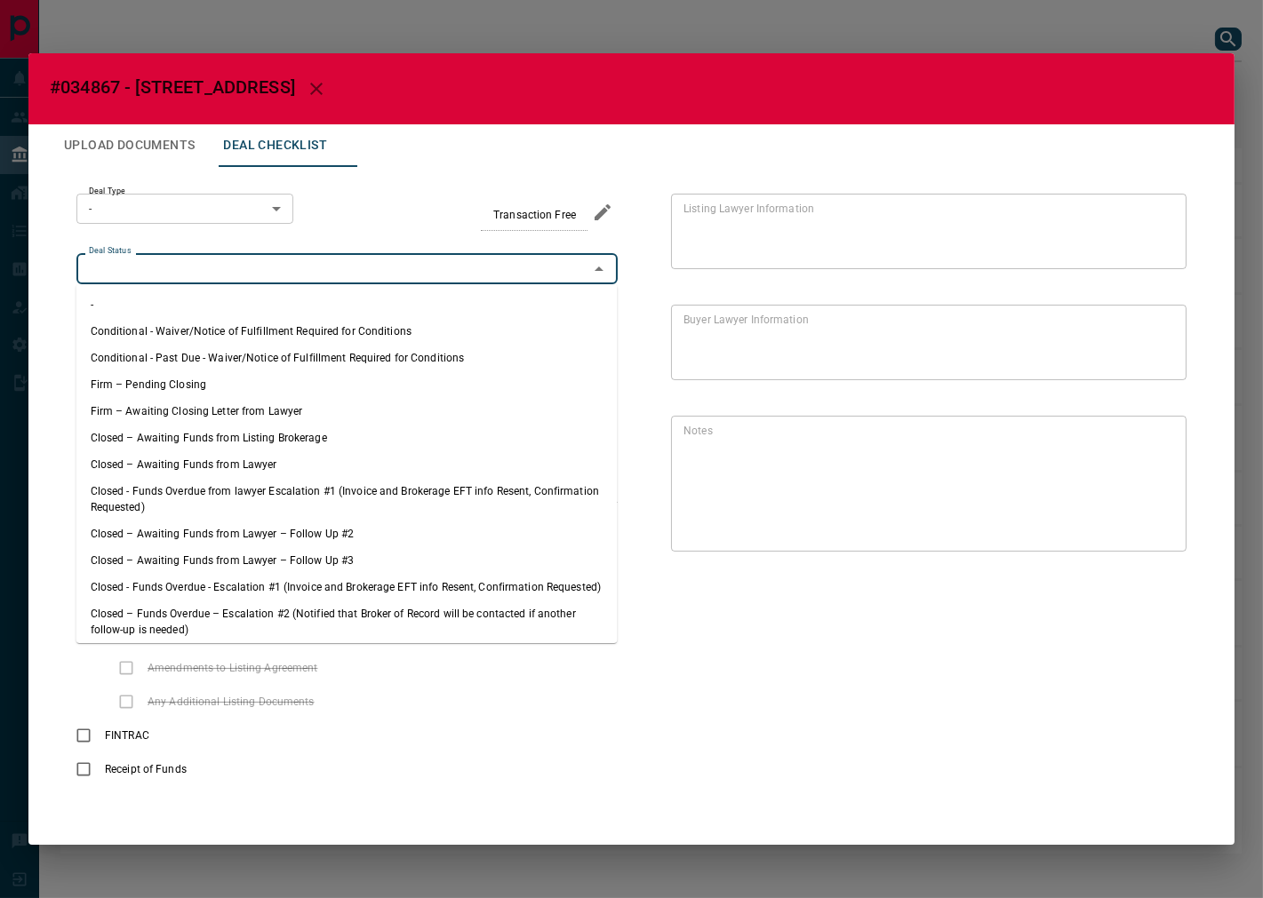
click at [211, 377] on li "Firm – Pending Closing" at bounding box center [346, 384] width 541 height 27
type input "**********"
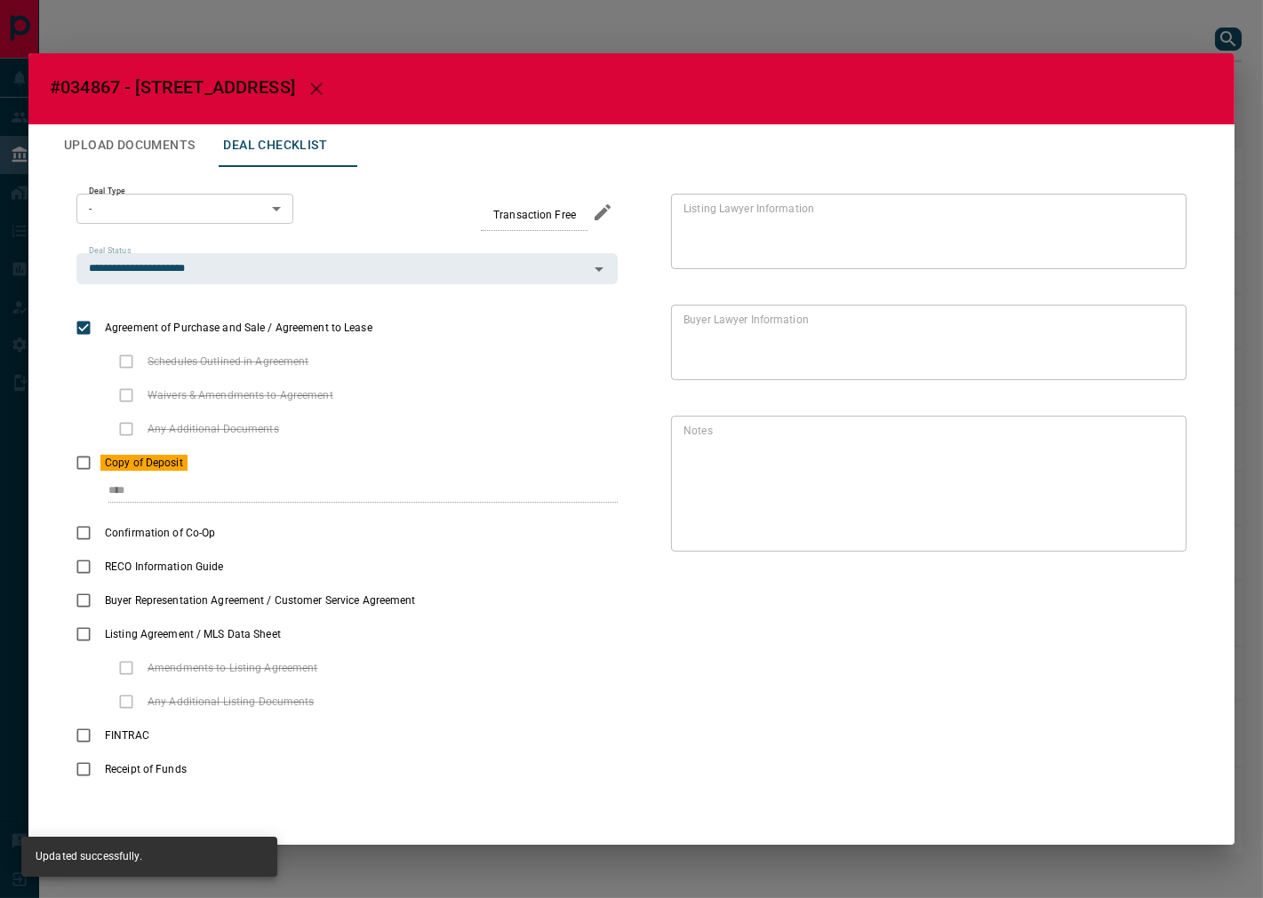
click at [179, 211] on body "Lead Transfers Leads Deals Listings Campaigns Quota Rules Agent Quotas Admin Mo…" at bounding box center [631, 436] width 1263 height 872
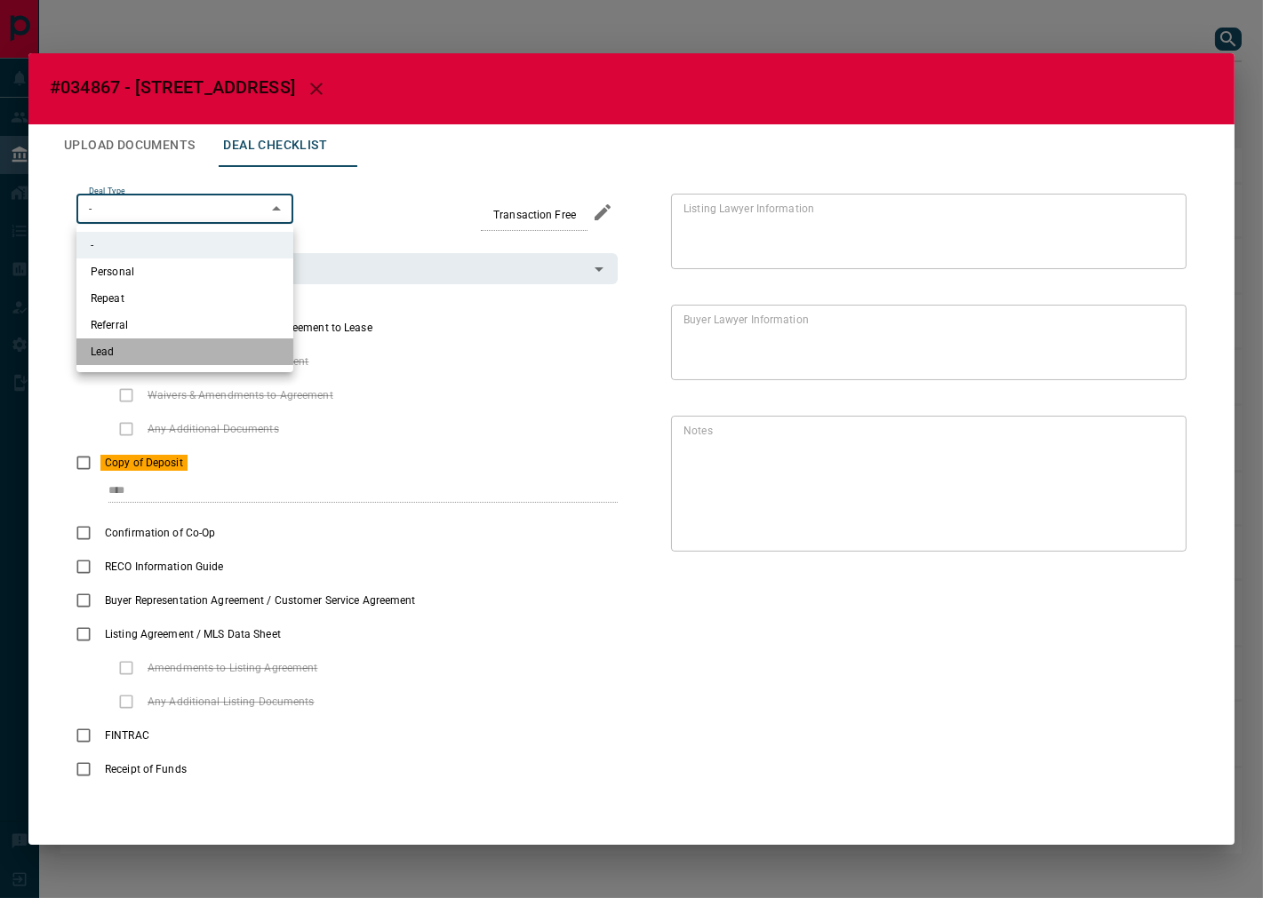
click at [156, 357] on li "Lead" at bounding box center [184, 352] width 217 height 27
type input "*"
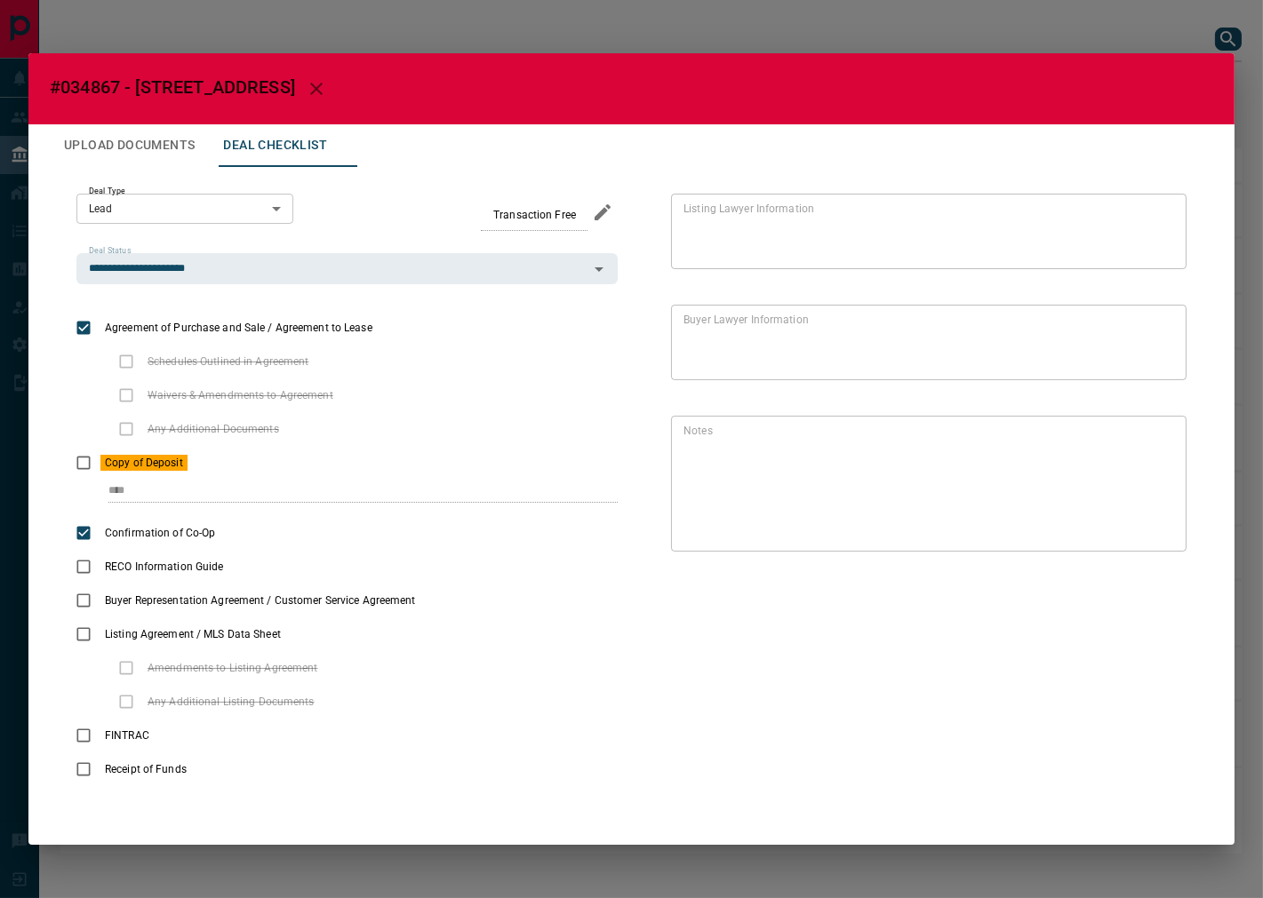
click at [158, 131] on button "Upload Documents" at bounding box center [129, 145] width 159 height 43
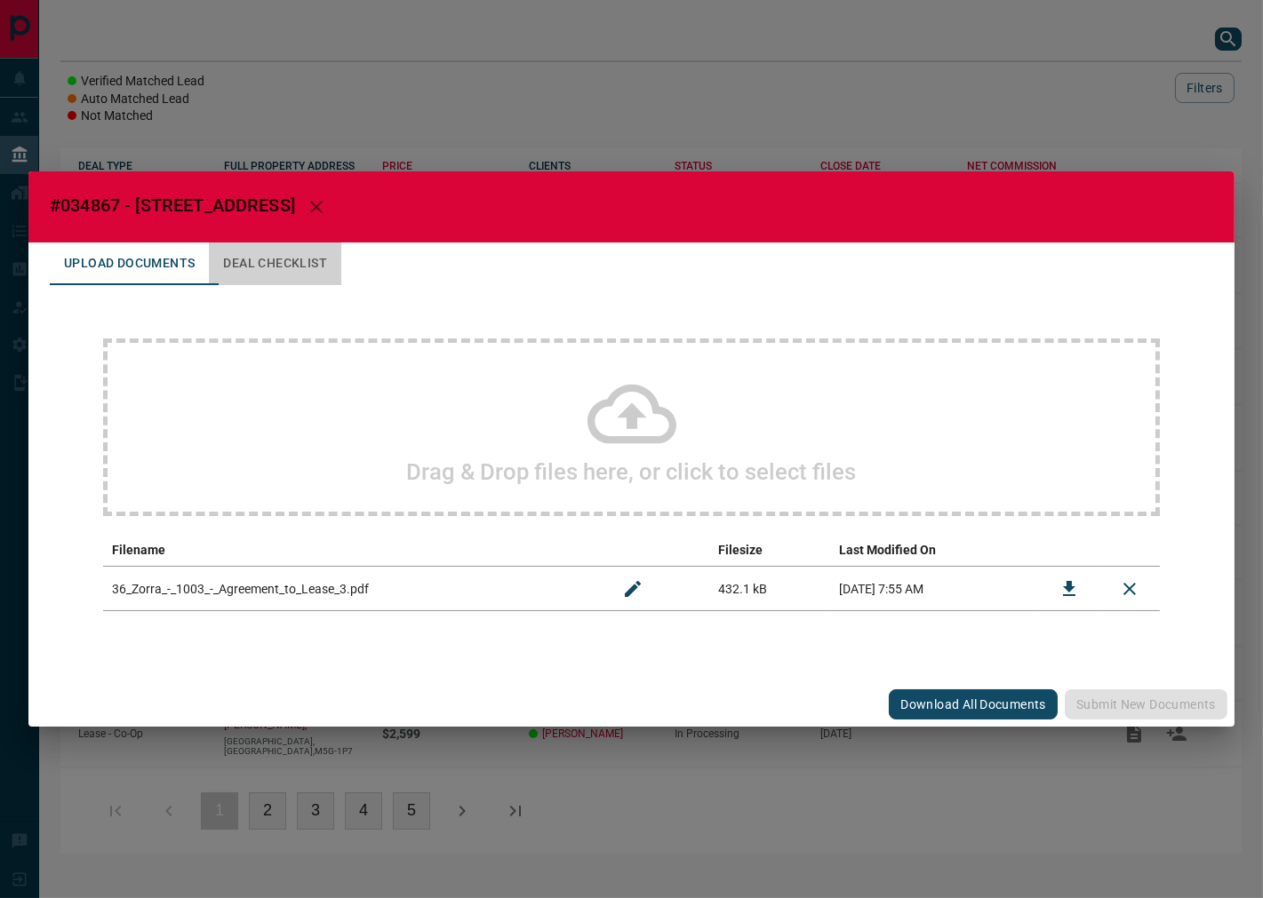
click at [261, 254] on button "Deal Checklist" at bounding box center [275, 264] width 132 height 43
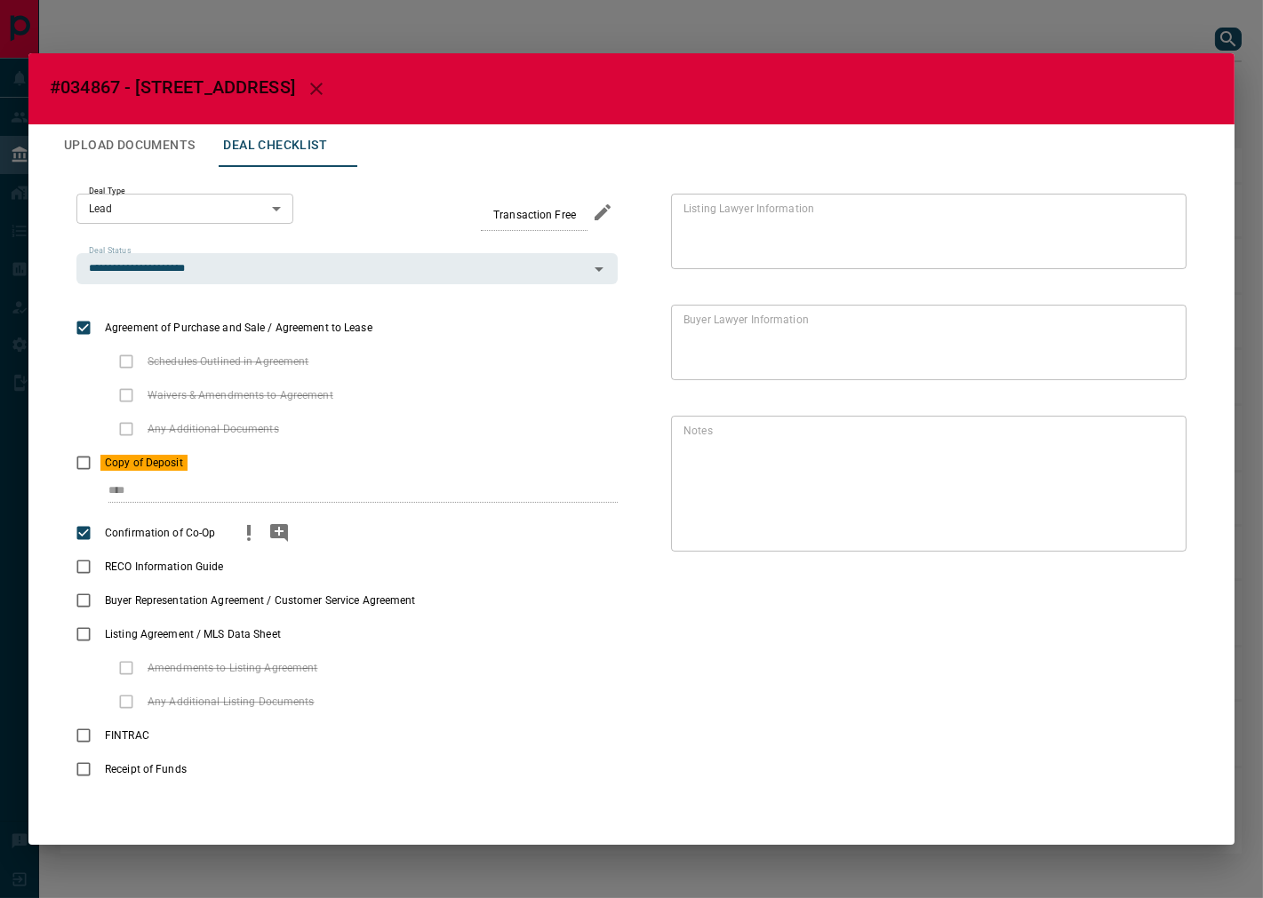
click at [242, 535] on icon "priority" at bounding box center [248, 533] width 21 height 21
click at [270, 578] on div "RECO Information Guide" at bounding box center [346, 567] width 541 height 34
click at [259, 573] on circle "priority" at bounding box center [257, 573] width 4 height 4
click at [447, 601] on icon "priority" at bounding box center [449, 600] width 21 height 21
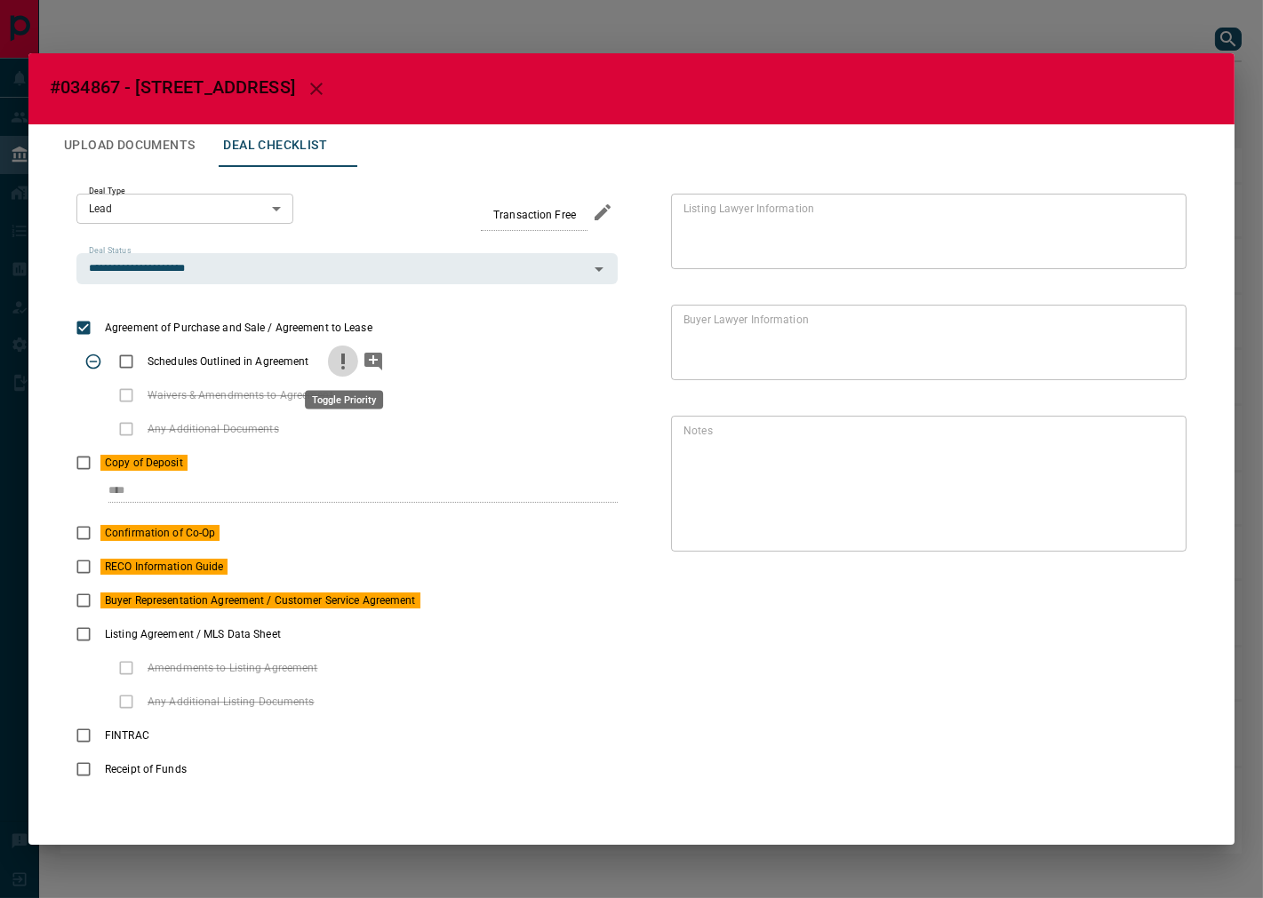
click at [343, 358] on icon "priority" at bounding box center [343, 359] width 4 height 11
click at [378, 371] on button "add note" at bounding box center [373, 362] width 30 height 34
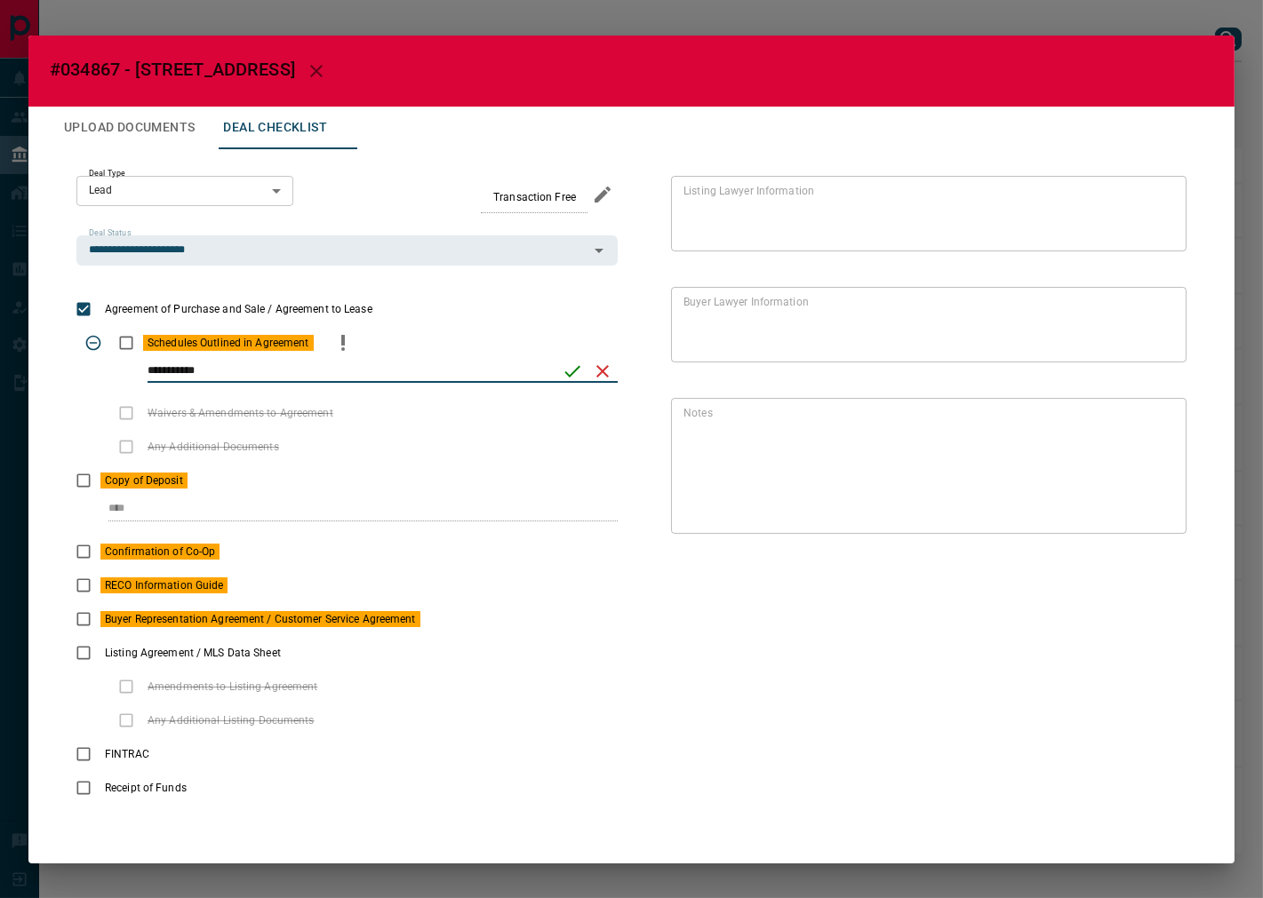
type input "**********"
click at [574, 368] on icon "save" at bounding box center [572, 371] width 21 height 21
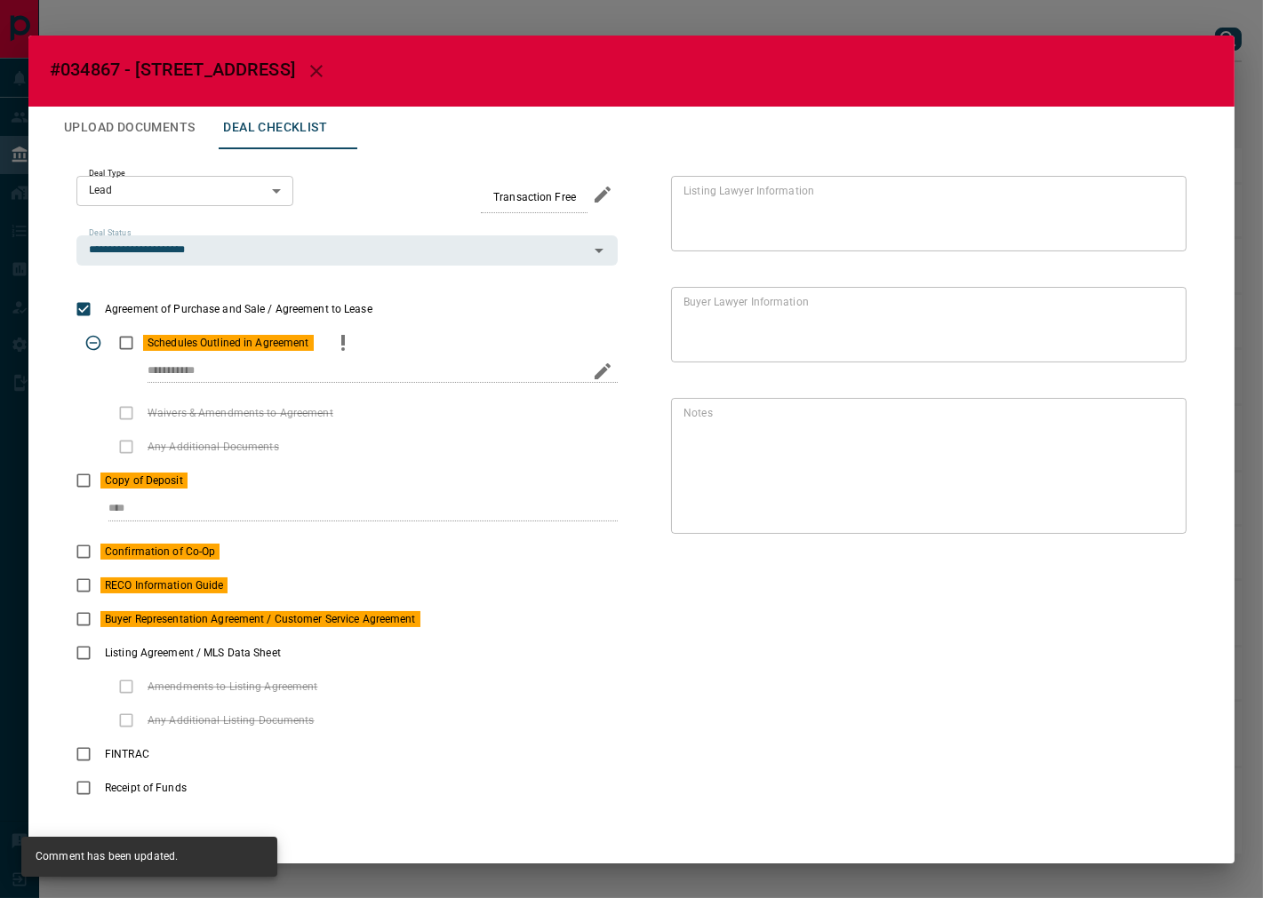
drag, startPoint x: 135, startPoint y: 125, endPoint x: 282, endPoint y: 176, distance: 155.1
click at [135, 125] on button "Upload Documents" at bounding box center [129, 128] width 159 height 43
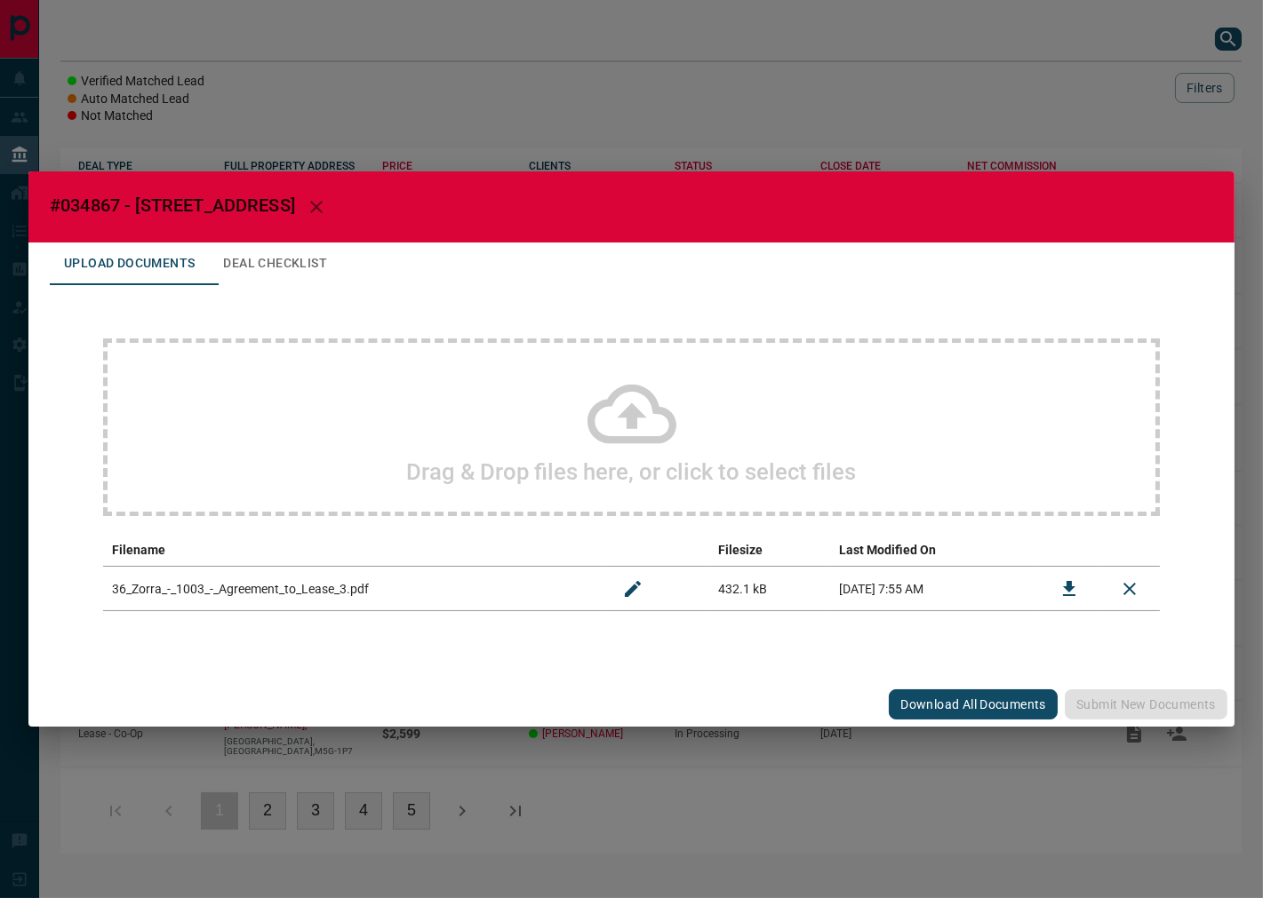
click at [655, 380] on icon at bounding box center [631, 414] width 89 height 89
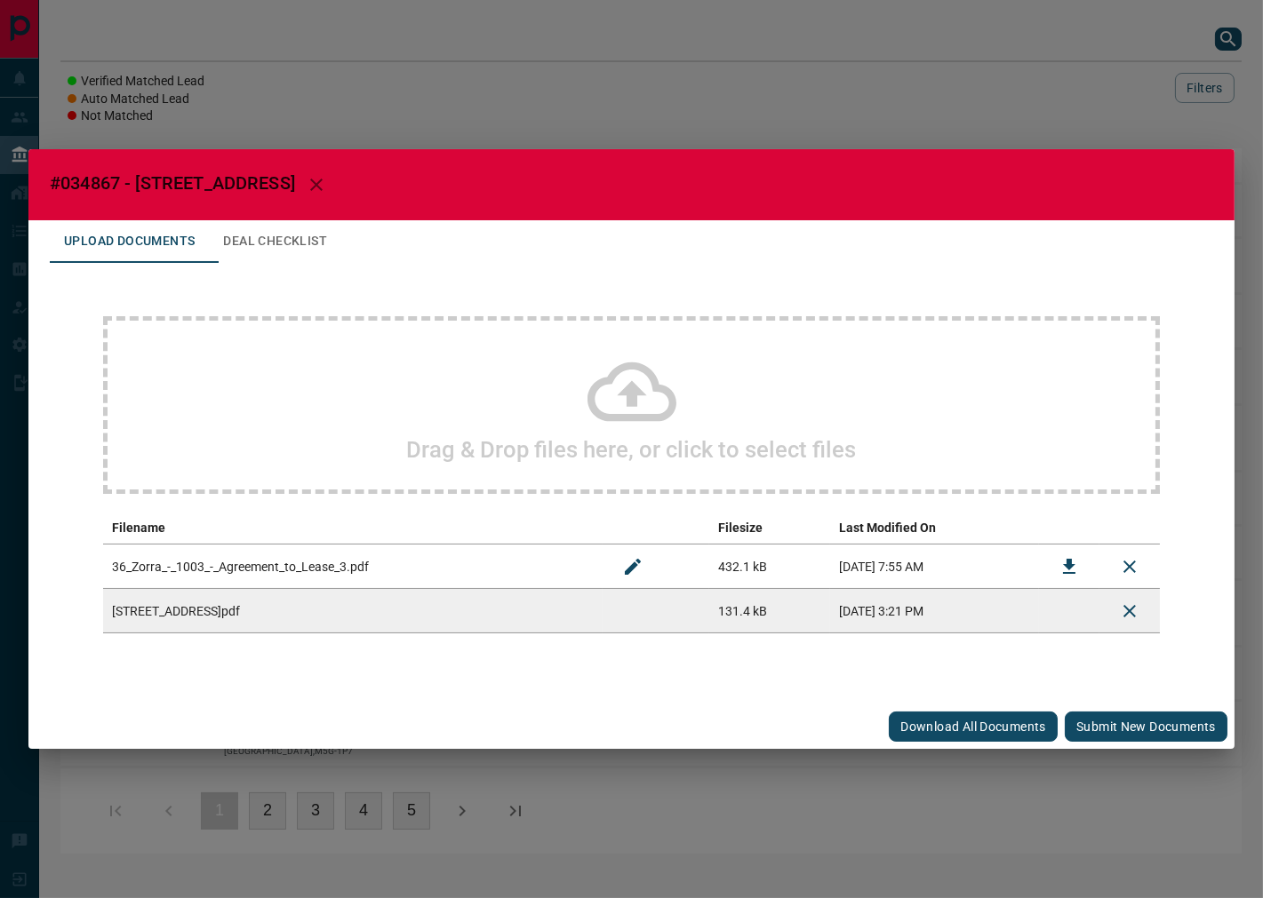
click at [1084, 720] on button "Submit new documents" at bounding box center [1146, 727] width 163 height 30
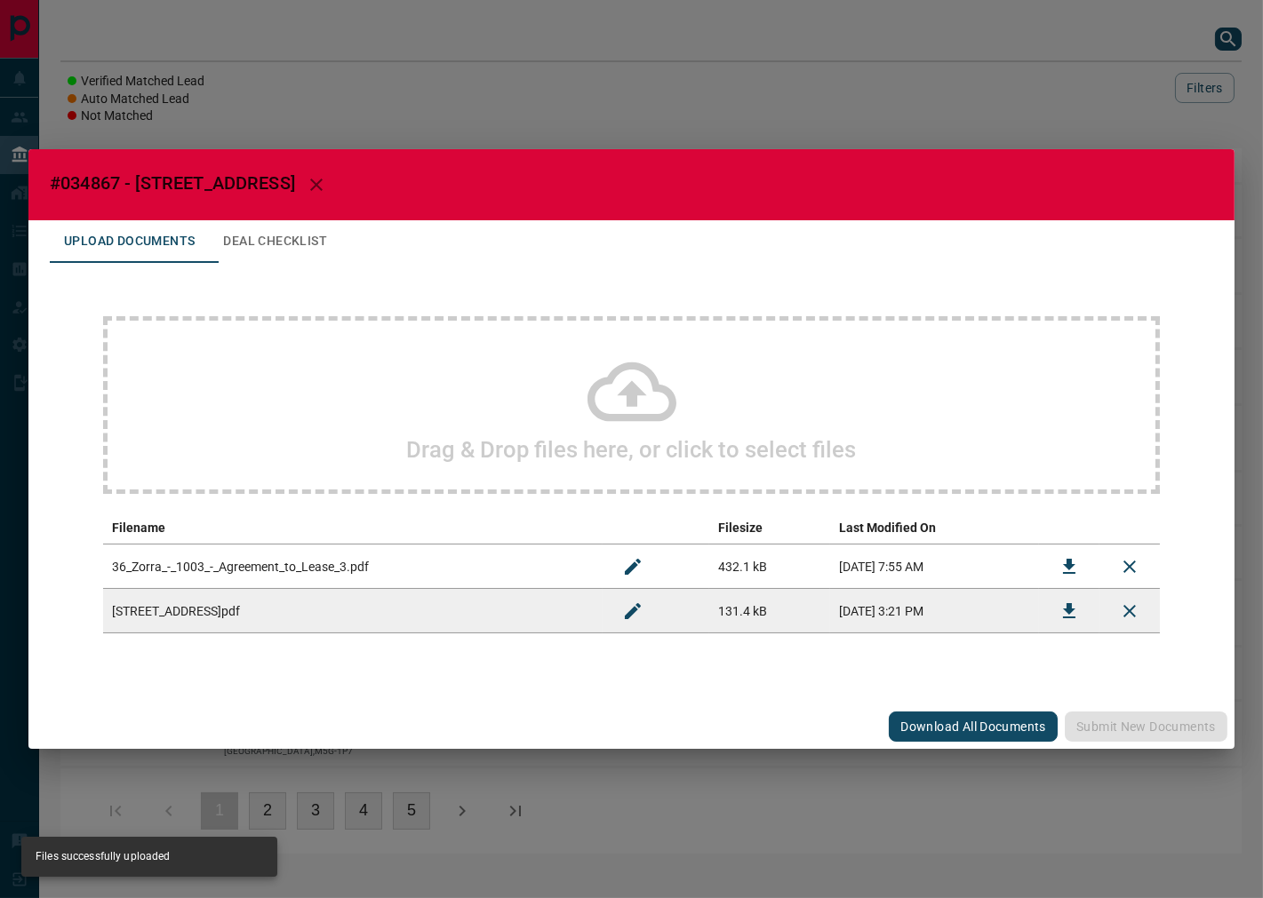
click at [268, 233] on button "Deal Checklist" at bounding box center [275, 241] width 132 height 43
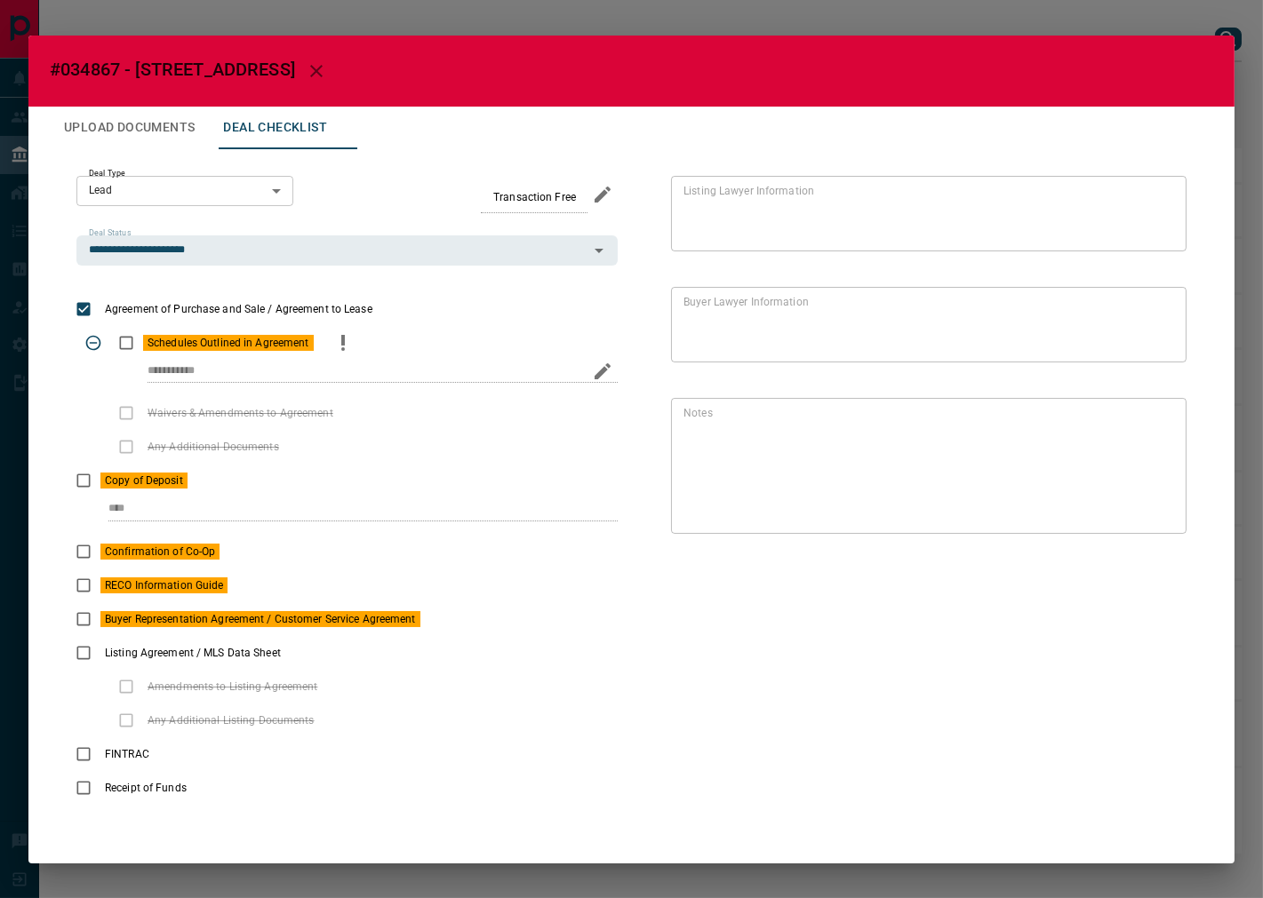
drag, startPoint x: 133, startPoint y: 377, endPoint x: 311, endPoint y: 344, distance: 180.7
click at [296, 357] on div "**********" at bounding box center [346, 361] width 541 height 70
